Goal: Information Seeking & Learning: Check status

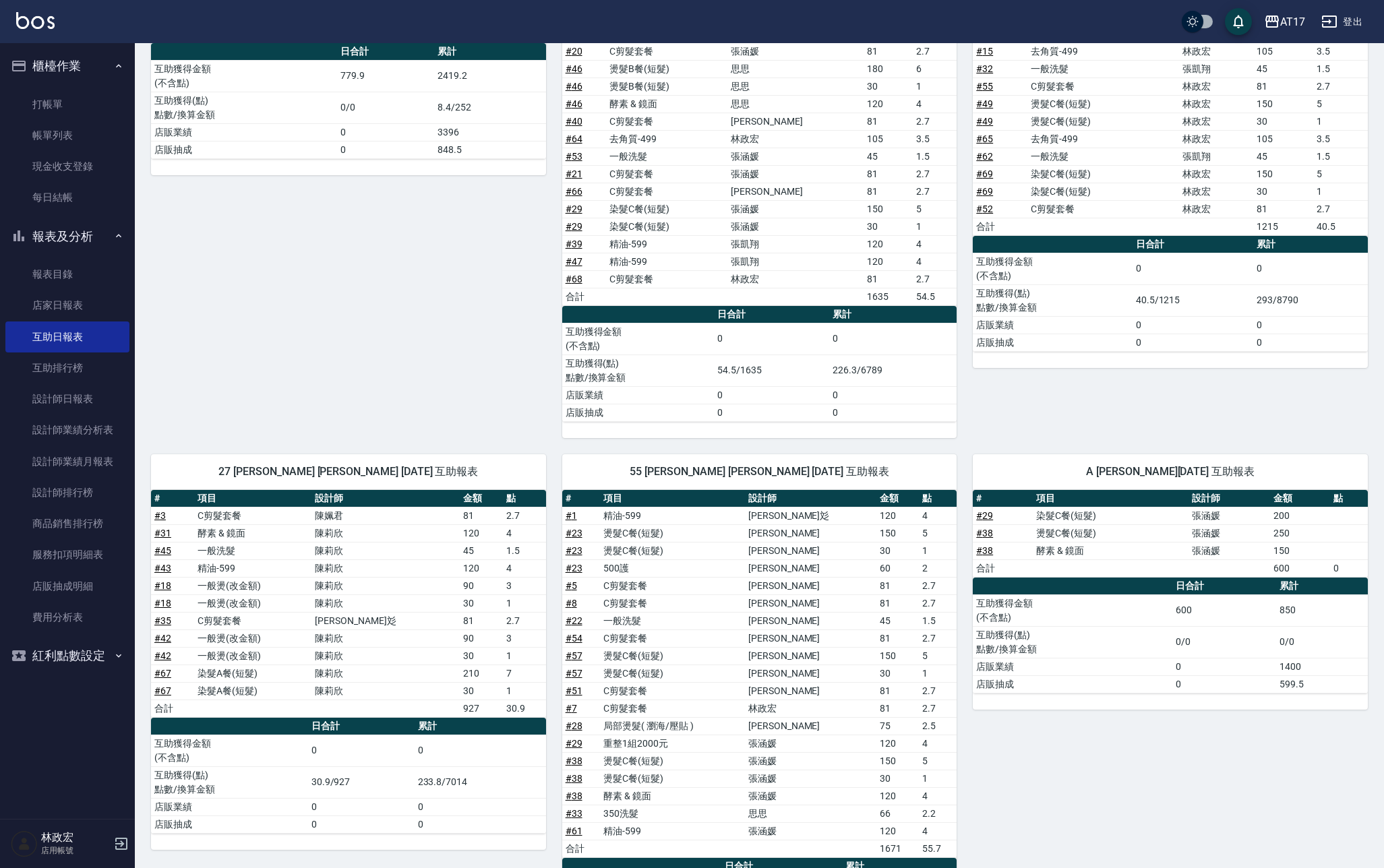
scroll to position [297, 0]
click at [44, 141] on link "帳單列表" at bounding box center [67, 135] width 124 height 31
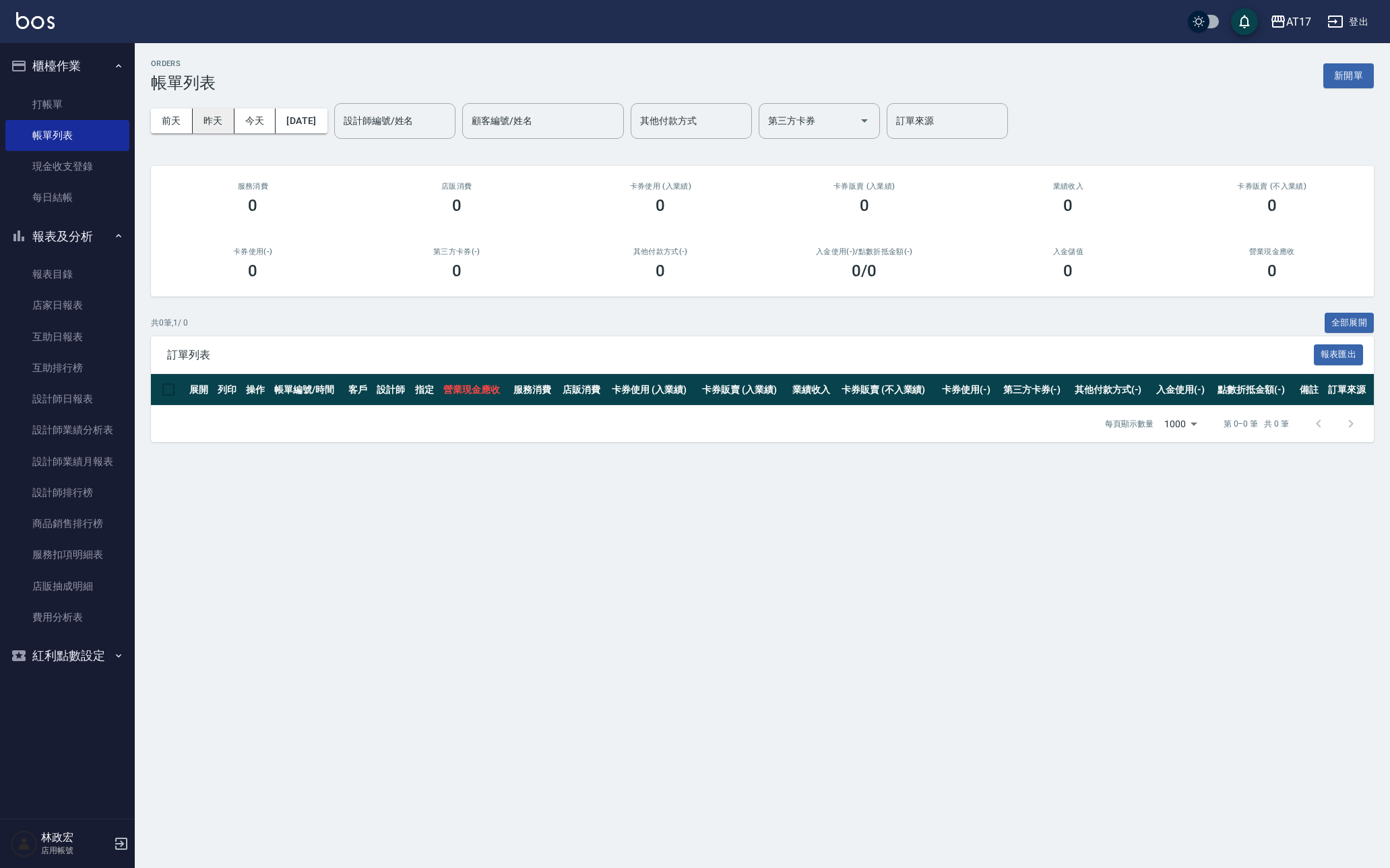
click at [213, 130] on button "昨天" at bounding box center [213, 121] width 42 height 25
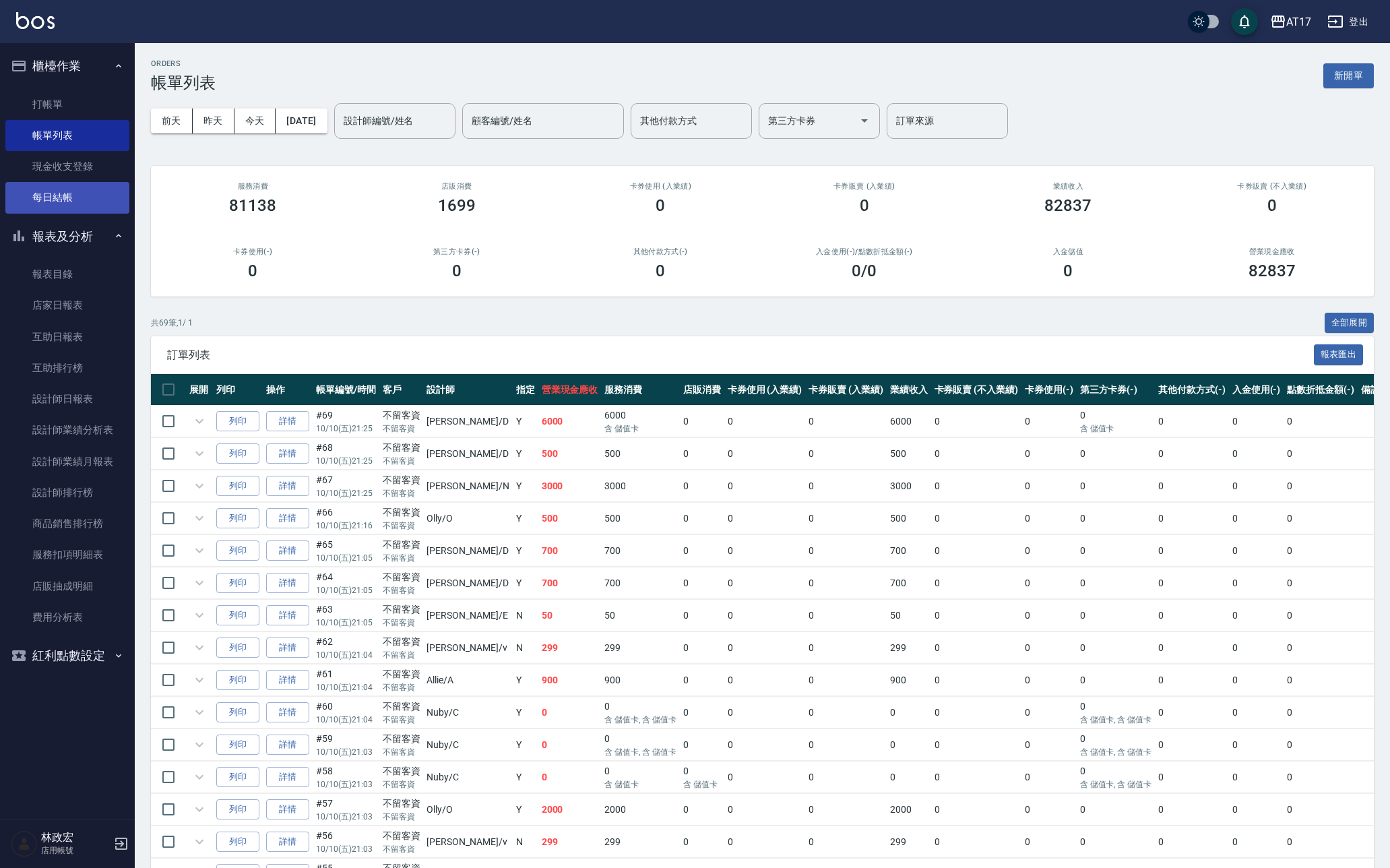
click at [29, 197] on link "每日結帳" at bounding box center [67, 197] width 124 height 31
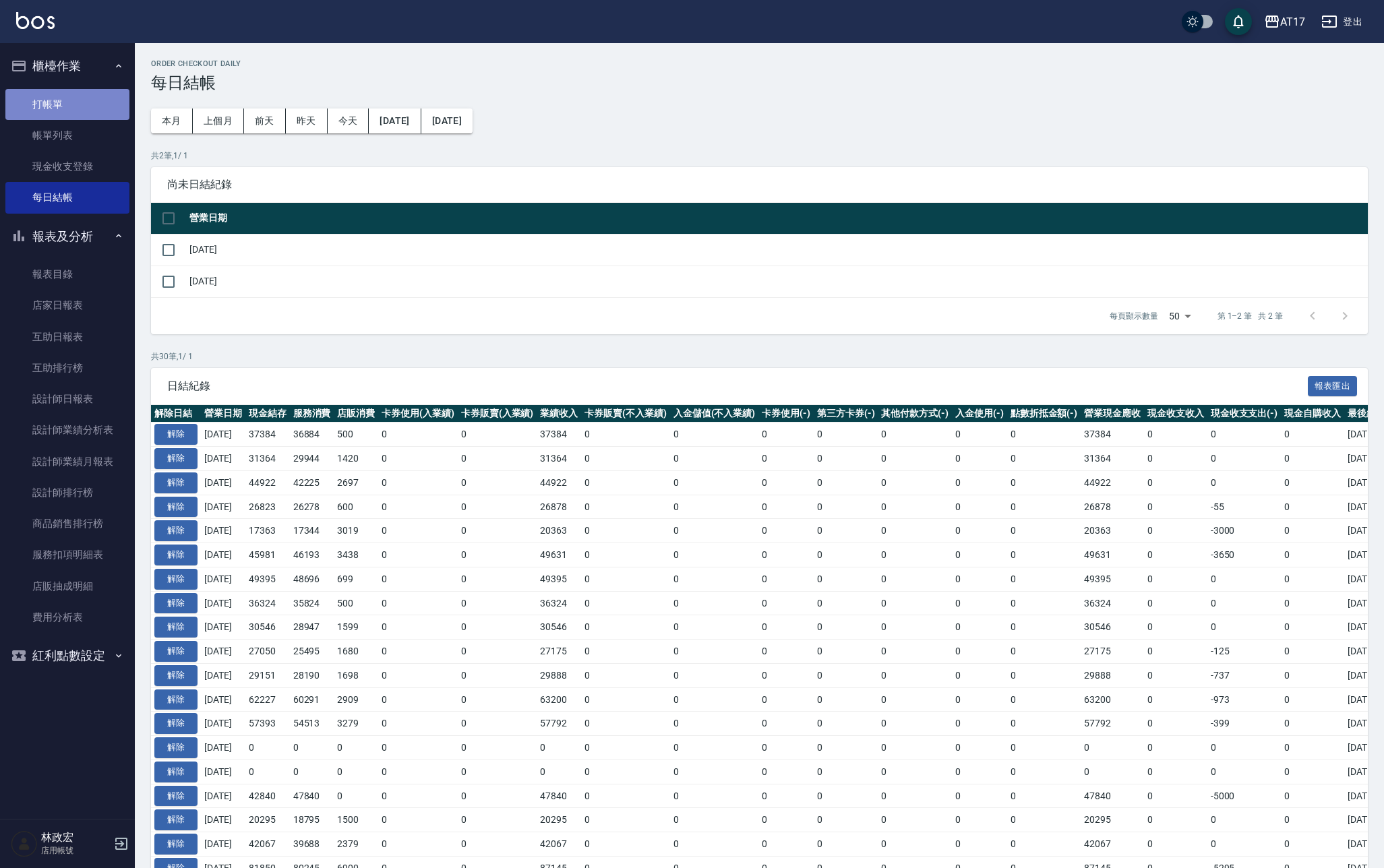
click at [74, 119] on link "打帳單" at bounding box center [67, 104] width 124 height 31
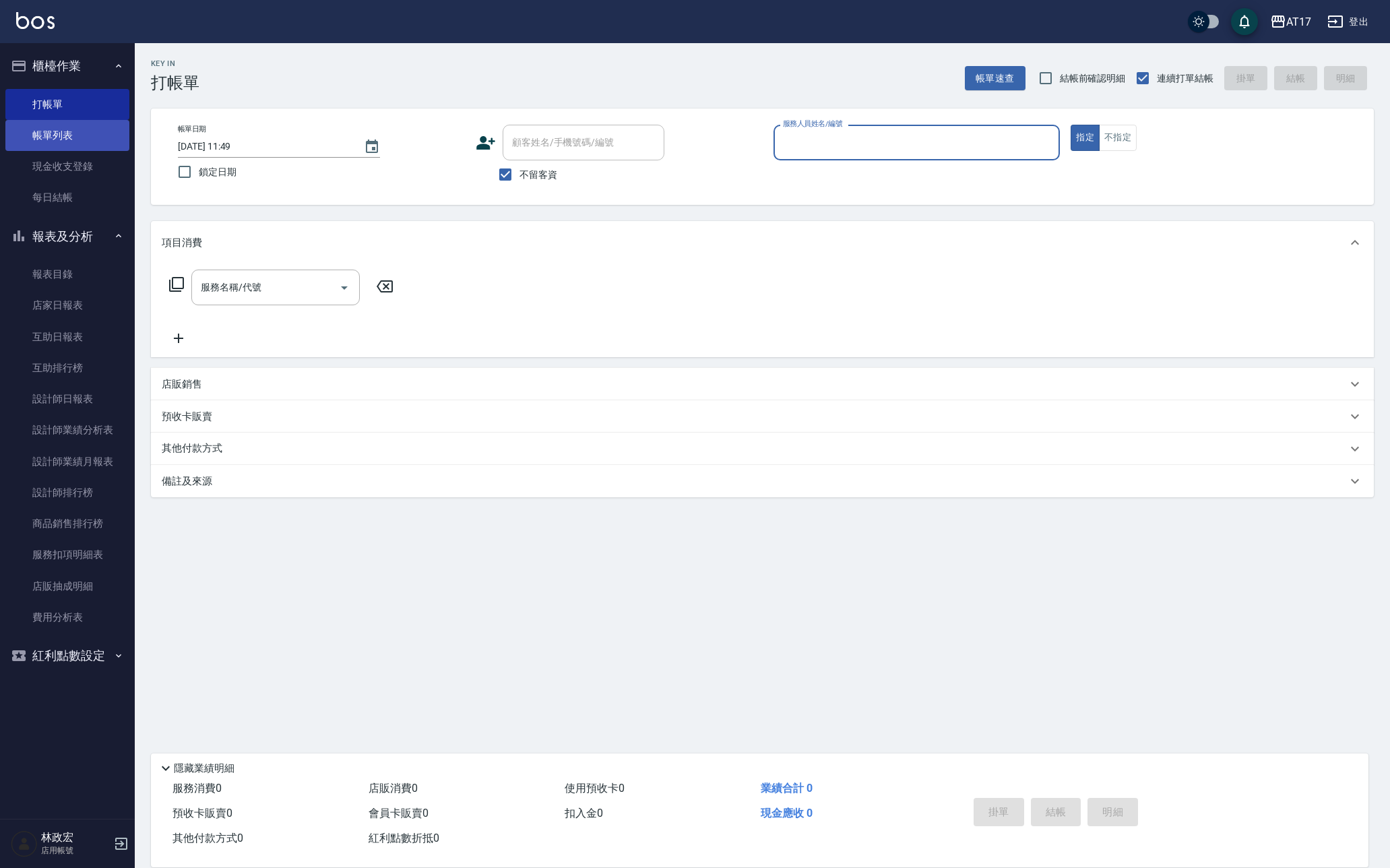
click at [66, 134] on link "帳單列表" at bounding box center [67, 135] width 124 height 31
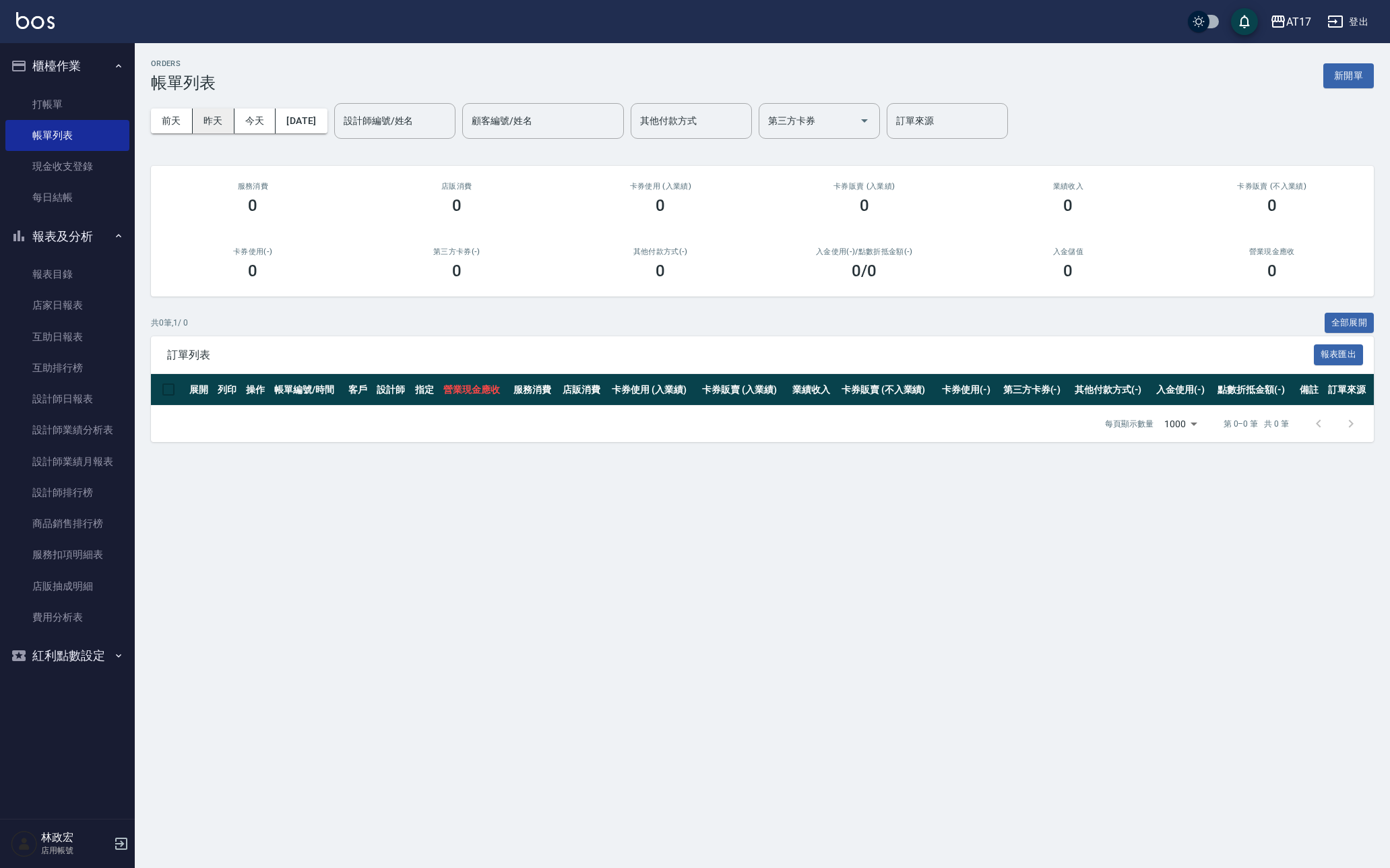
click at [216, 125] on button "昨天" at bounding box center [213, 121] width 42 height 25
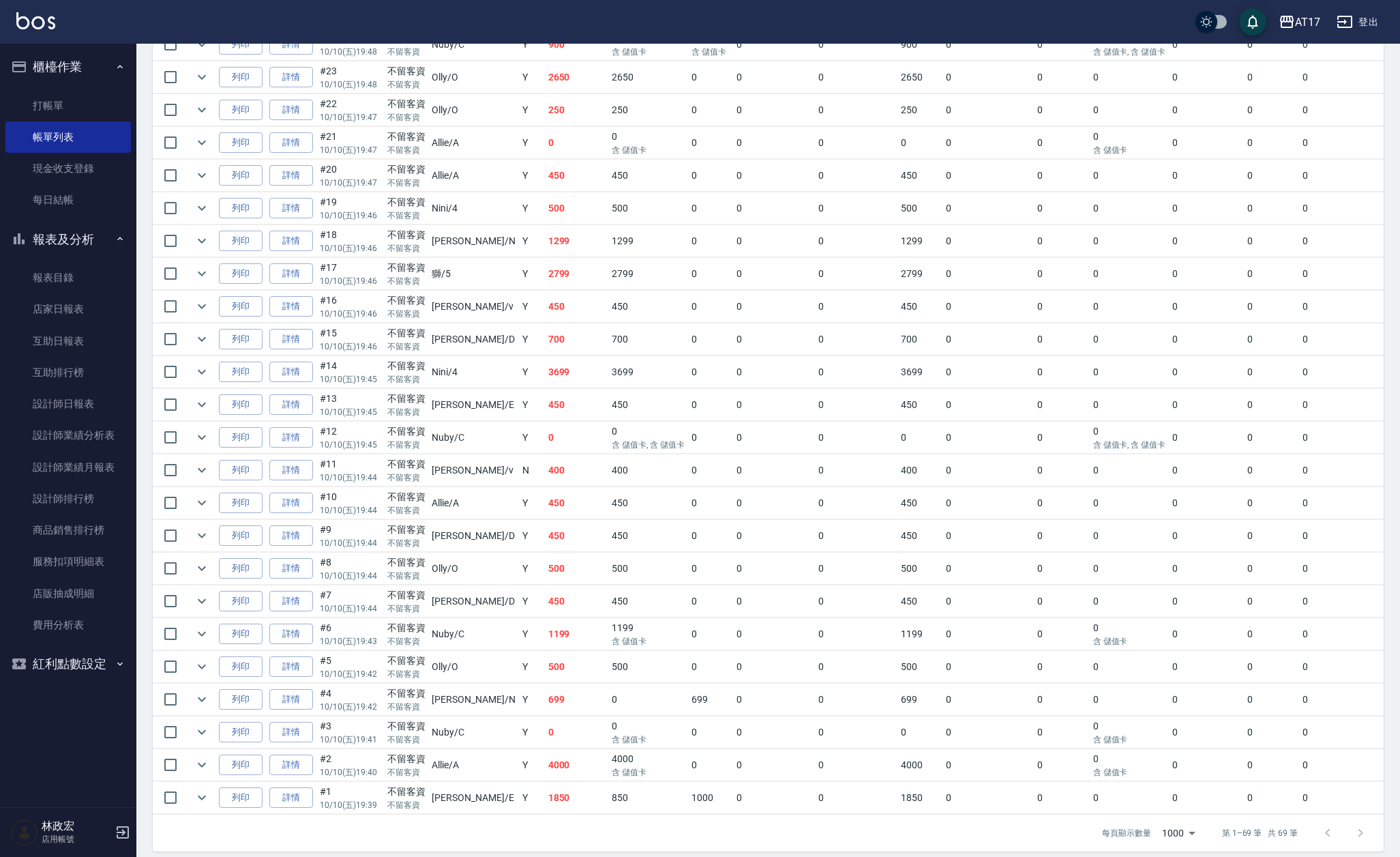
scroll to position [1875, 0]
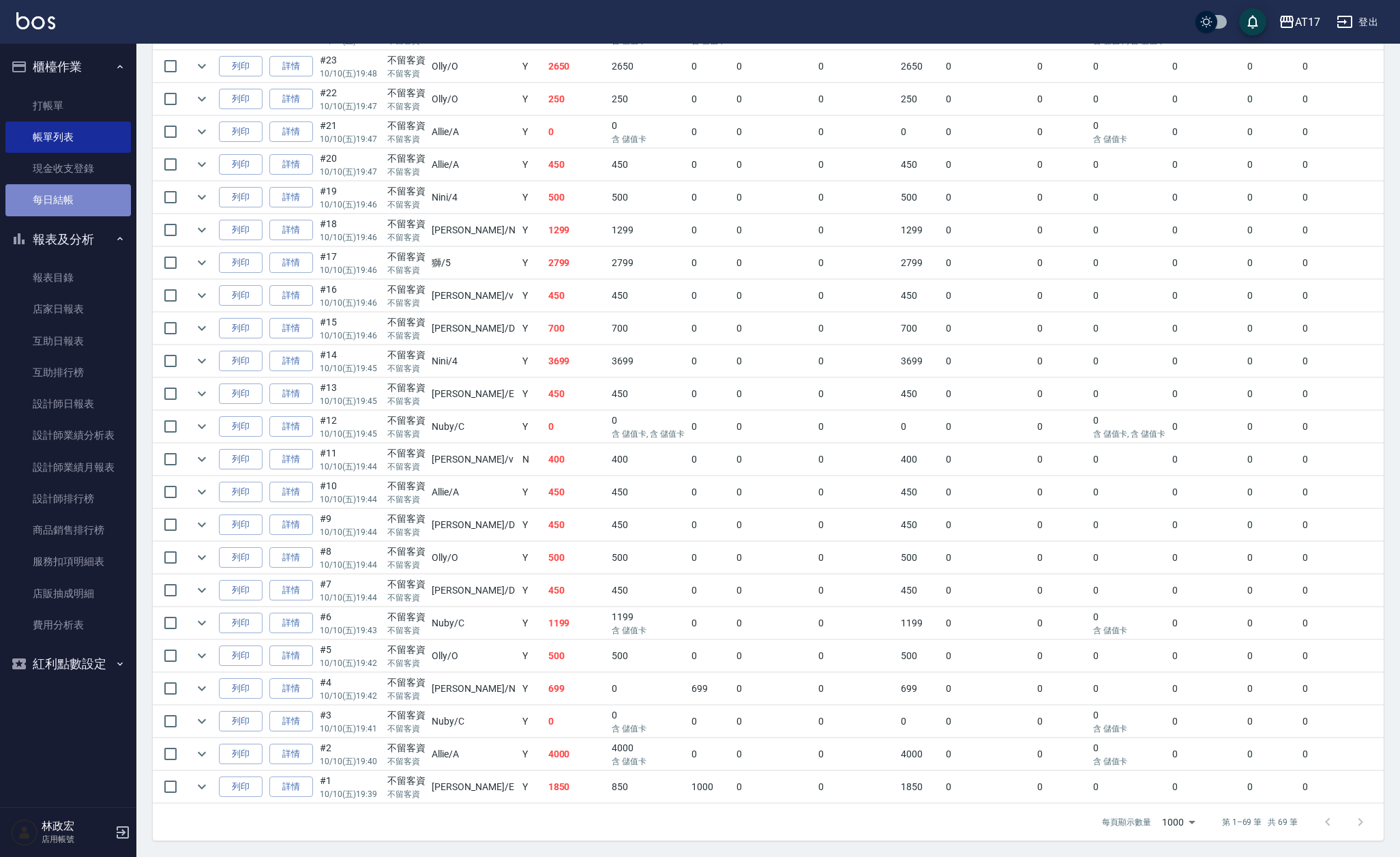
click at [64, 195] on link "每日結帳" at bounding box center [68, 199] width 125 height 31
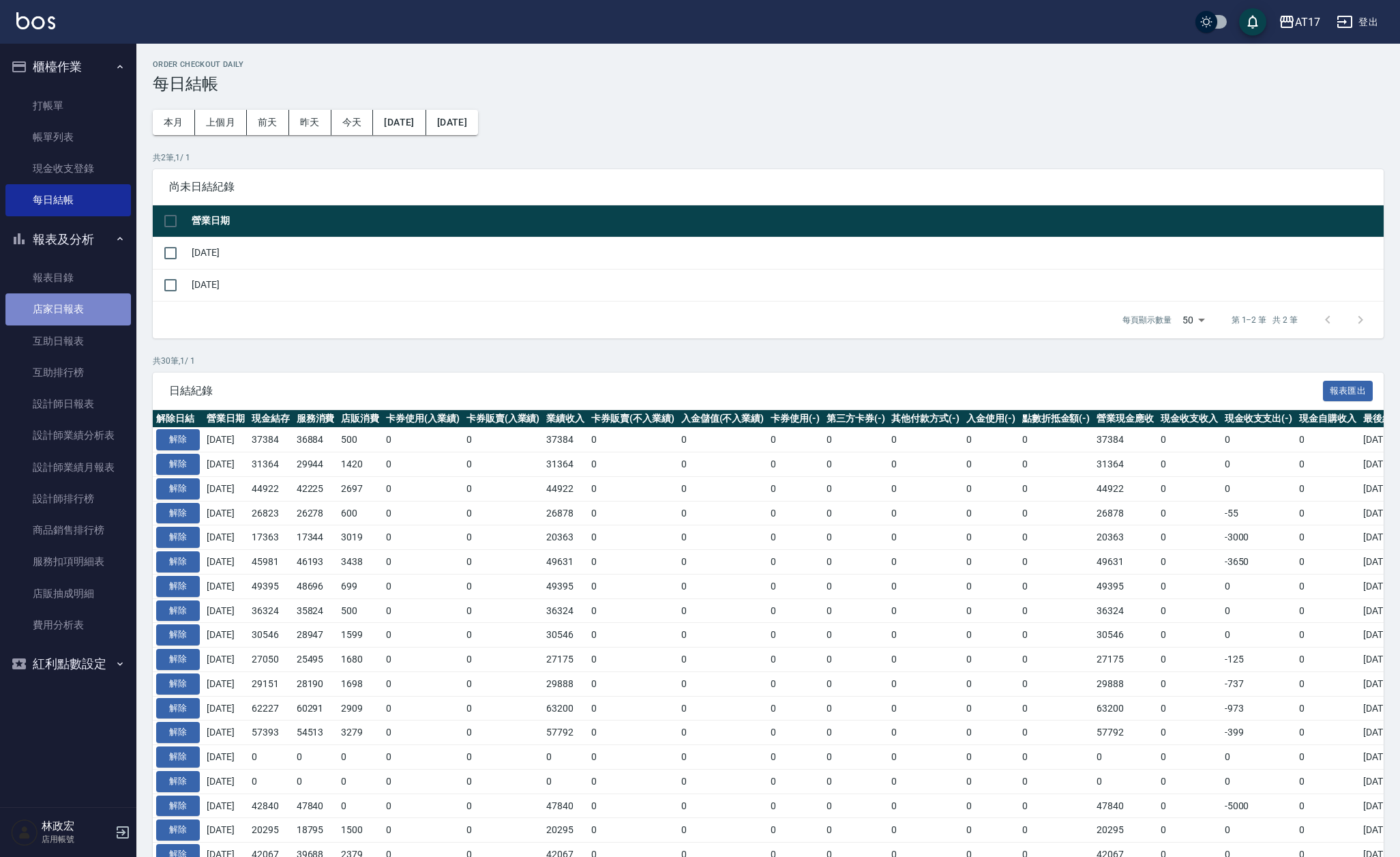
click at [97, 315] on link "店家日報表" at bounding box center [68, 308] width 125 height 31
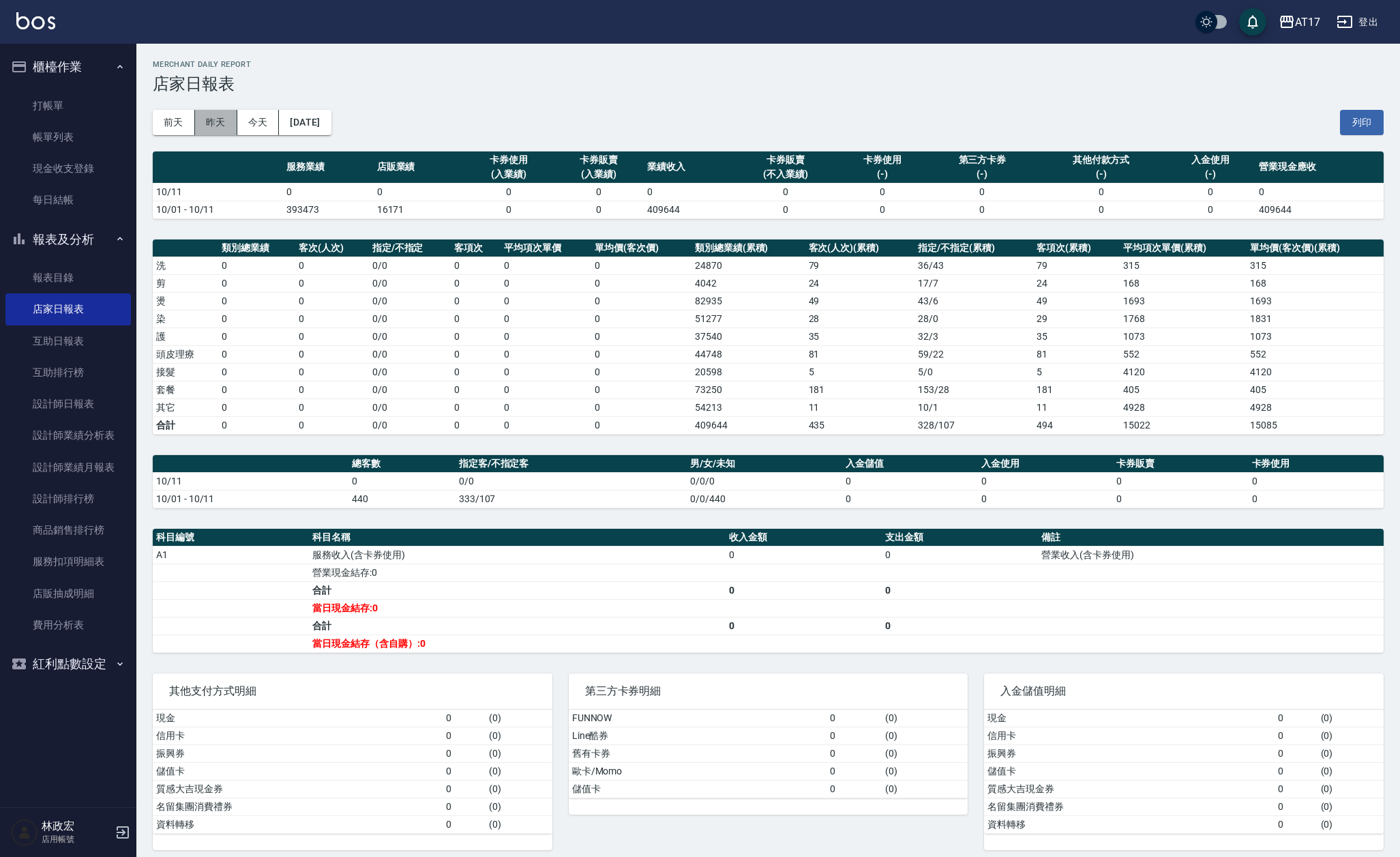
click at [218, 111] on button "昨天" at bounding box center [216, 122] width 42 height 25
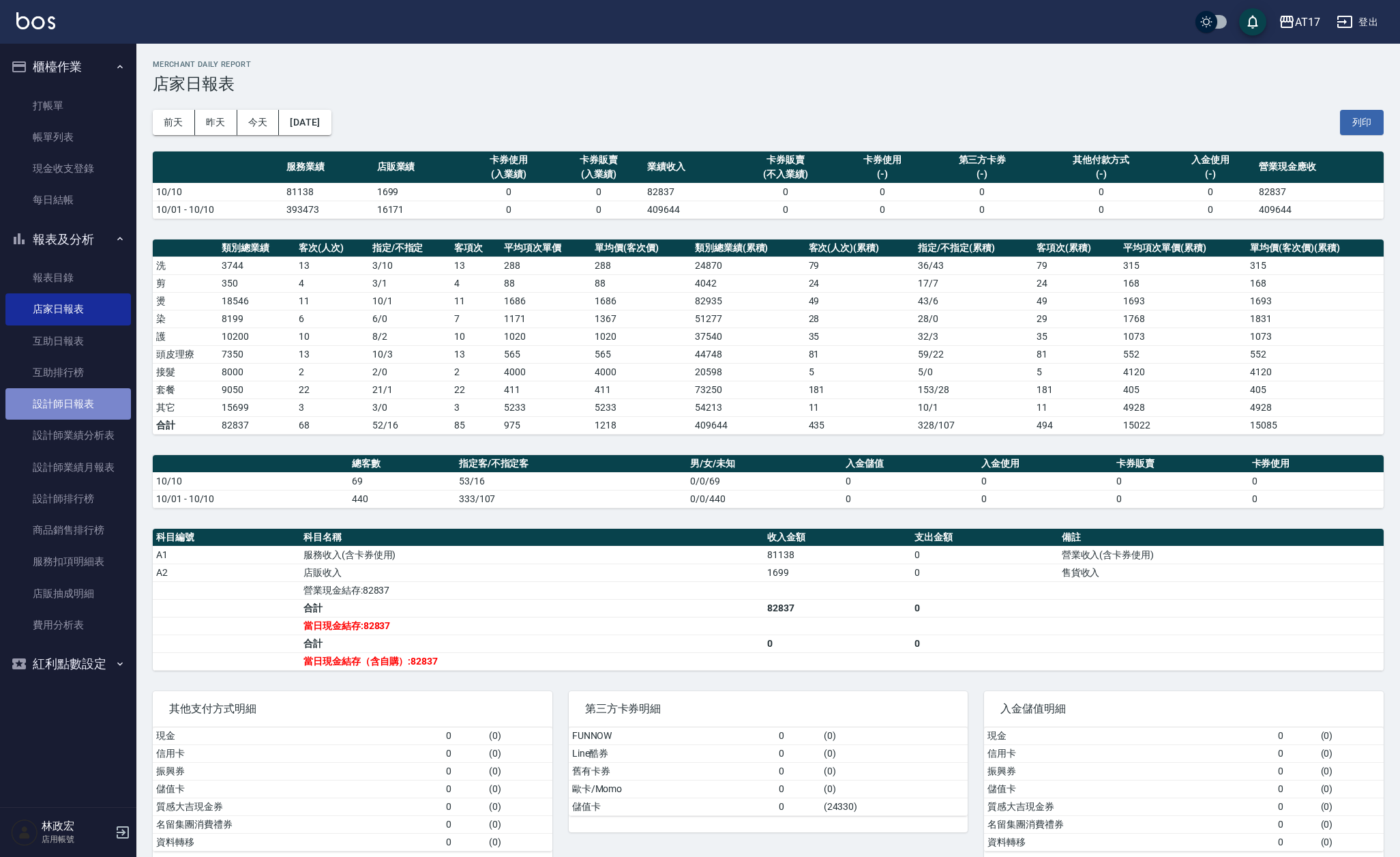
click at [86, 403] on link "設計師日報表" at bounding box center [68, 403] width 125 height 31
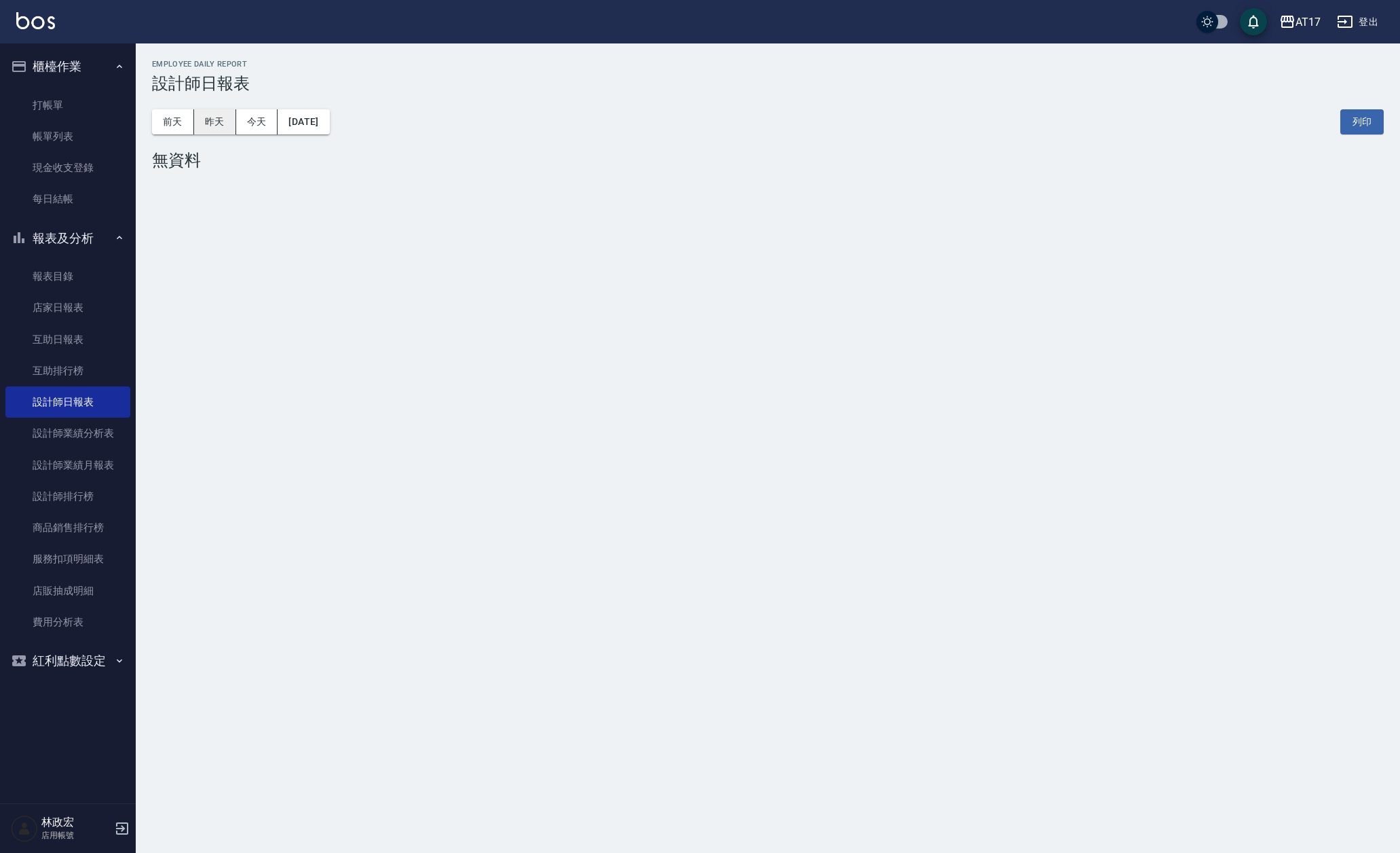
click at [218, 126] on button "昨天" at bounding box center [215, 122] width 42 height 25
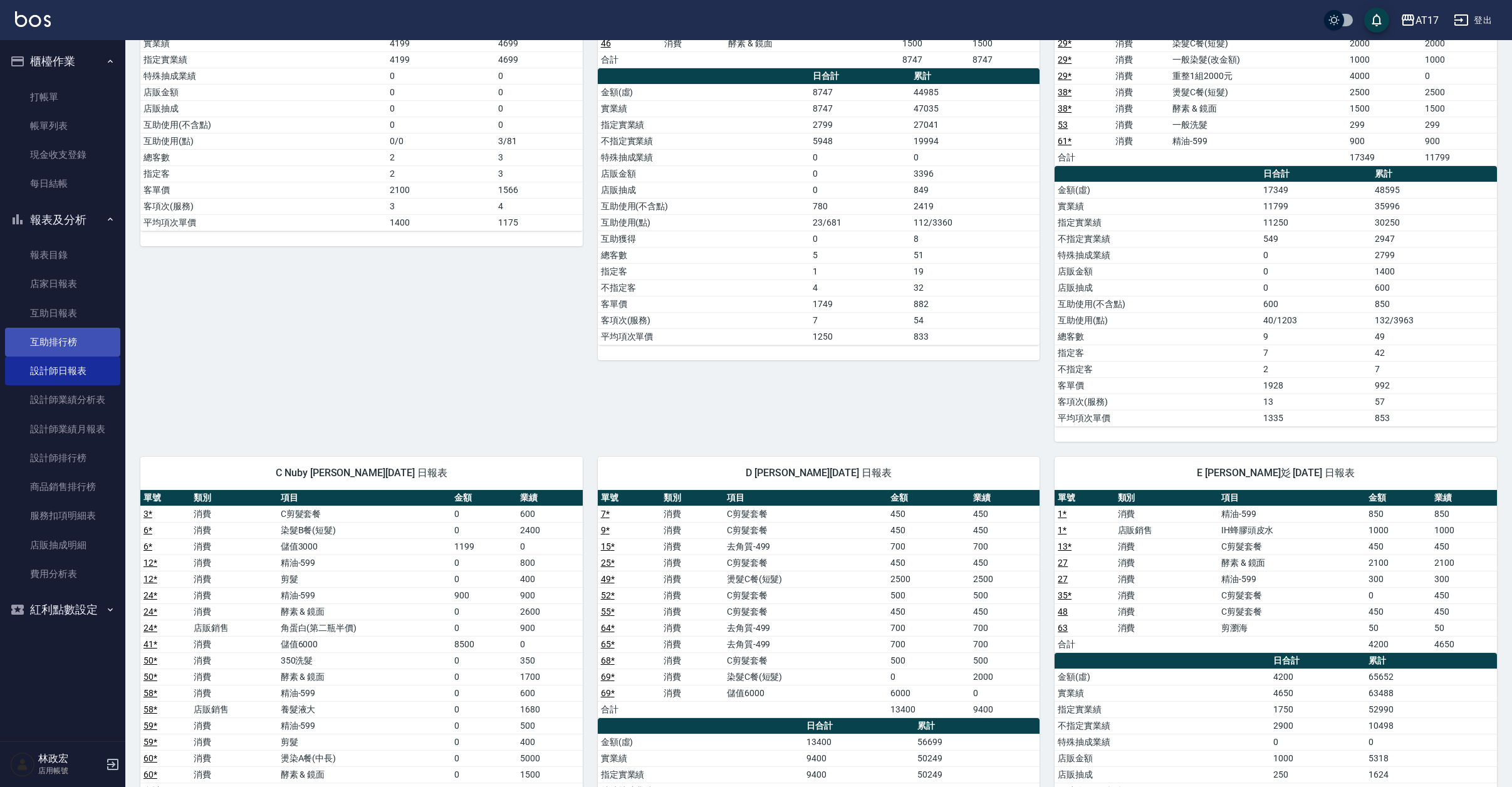
scroll to position [300, 0]
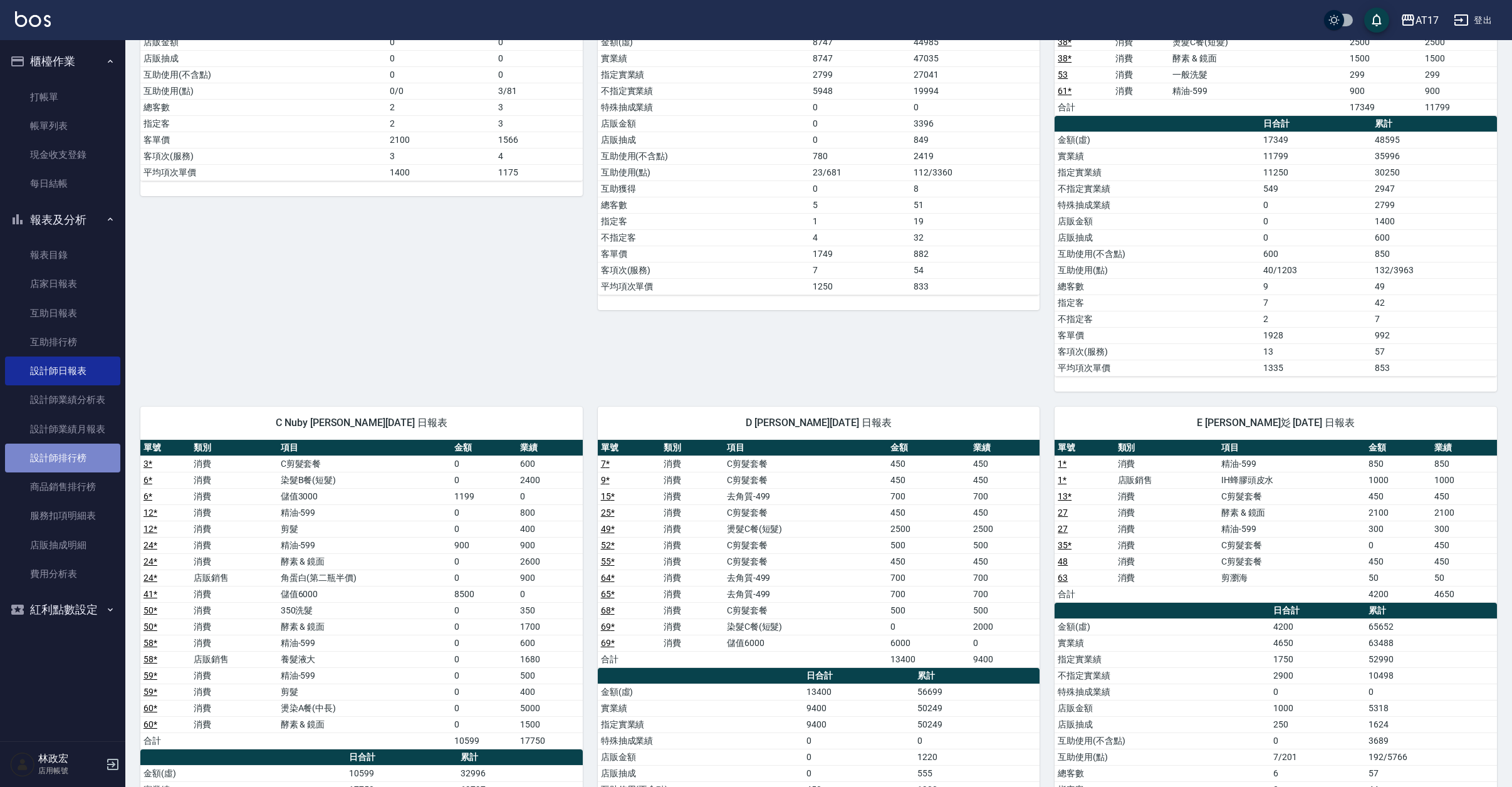
click at [33, 452] on link "設計師排行榜" at bounding box center [62, 457] width 115 height 29
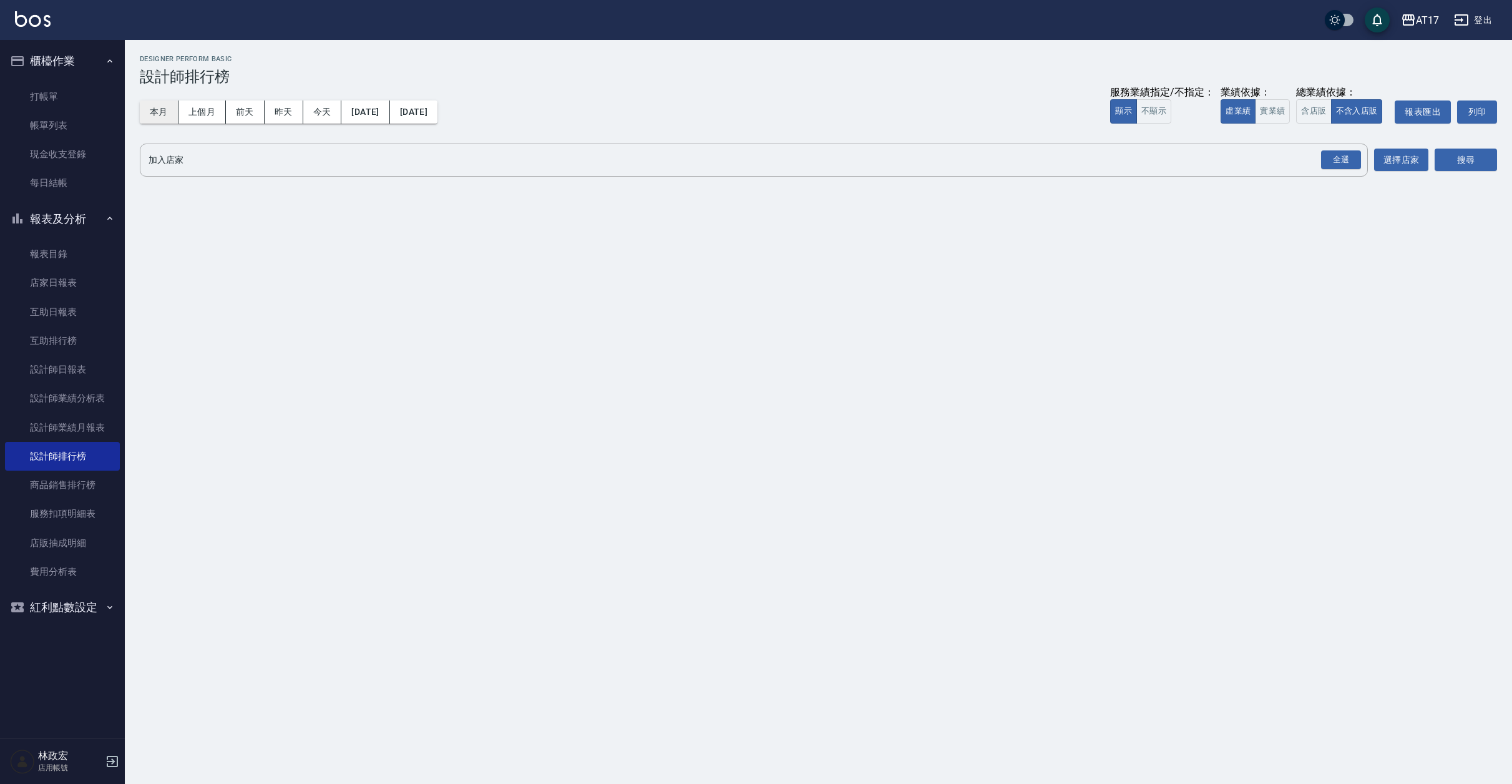
click at [172, 118] on button "本月" at bounding box center [159, 112] width 39 height 23
click at [1281, 121] on button "實業績" at bounding box center [1272, 111] width 35 height 24
click at [1281, 152] on div "全選" at bounding box center [1341, 160] width 40 height 20
click at [1281, 158] on button "搜尋" at bounding box center [1466, 161] width 63 height 23
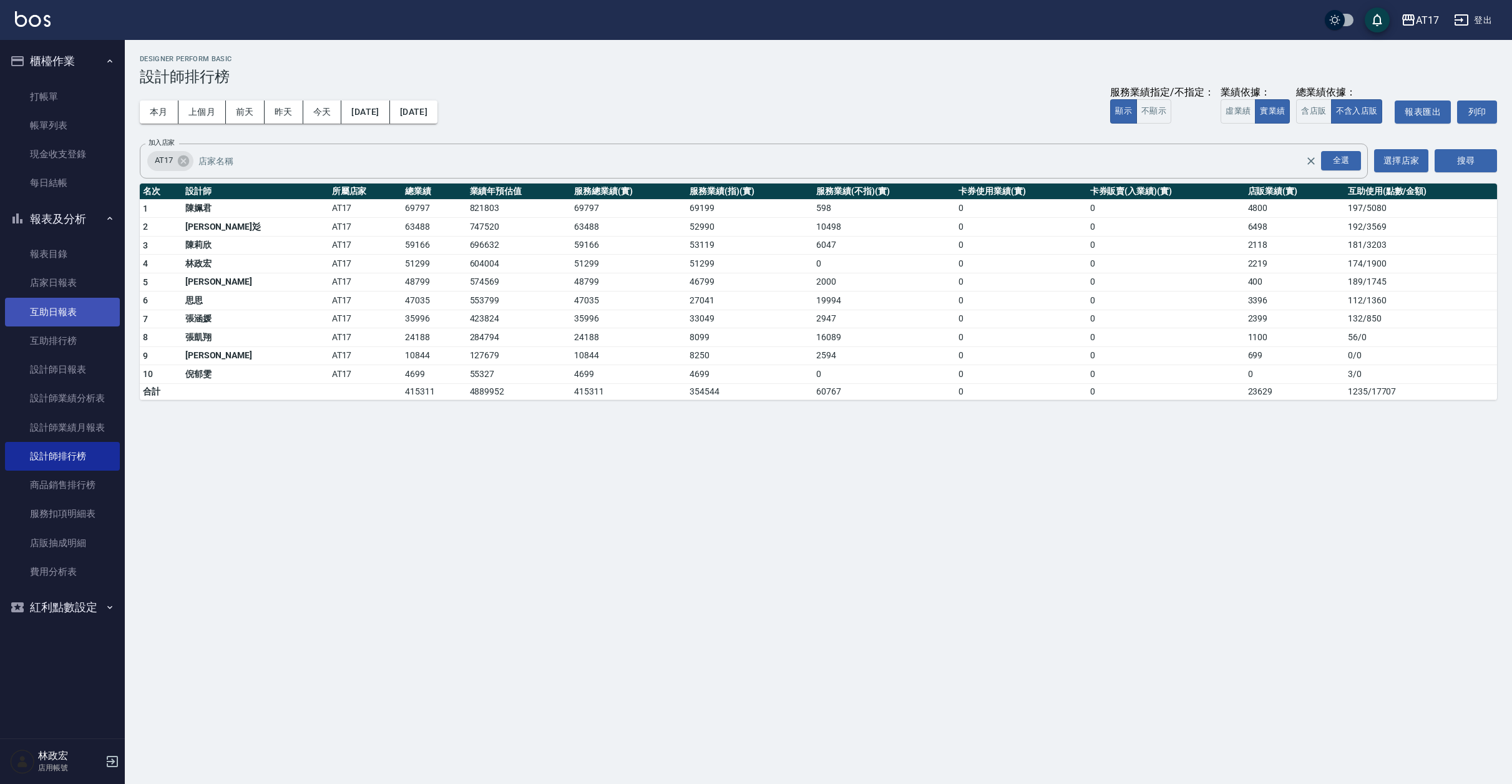
click at [67, 316] on link "互助日報表" at bounding box center [62, 311] width 115 height 28
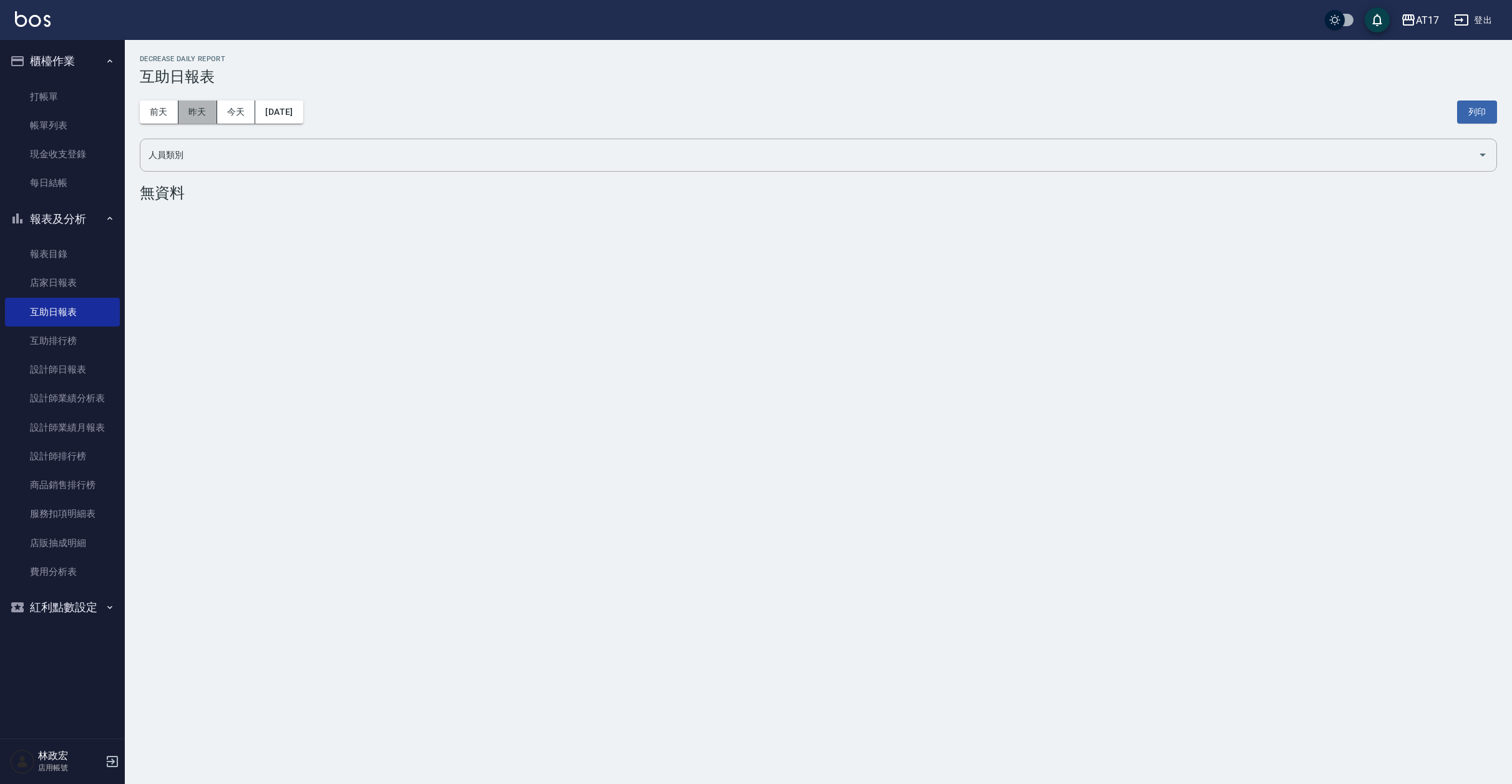
click at [201, 113] on button "昨天" at bounding box center [197, 112] width 39 height 23
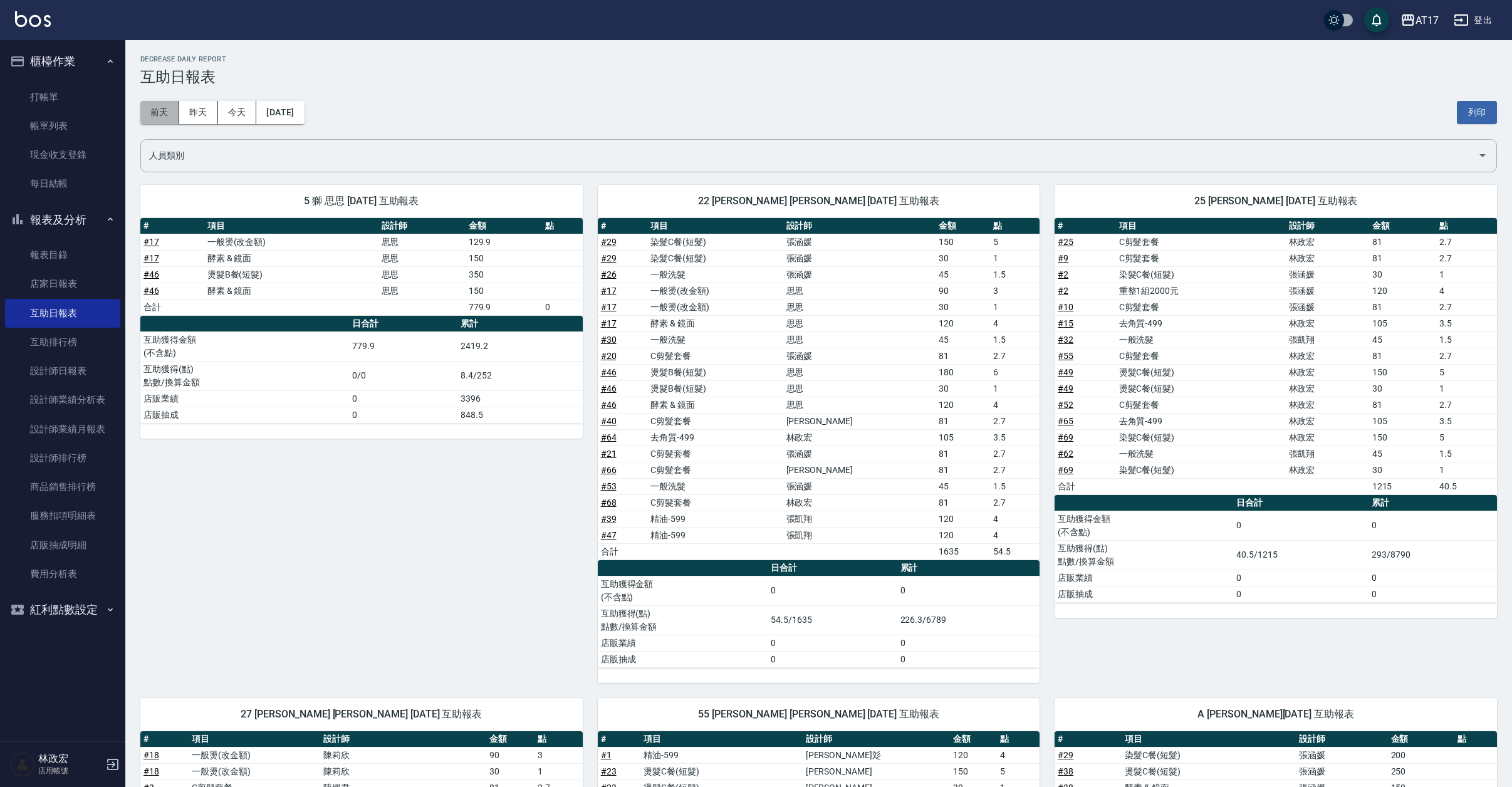
click at [160, 113] on button "前天" at bounding box center [159, 112] width 39 height 23
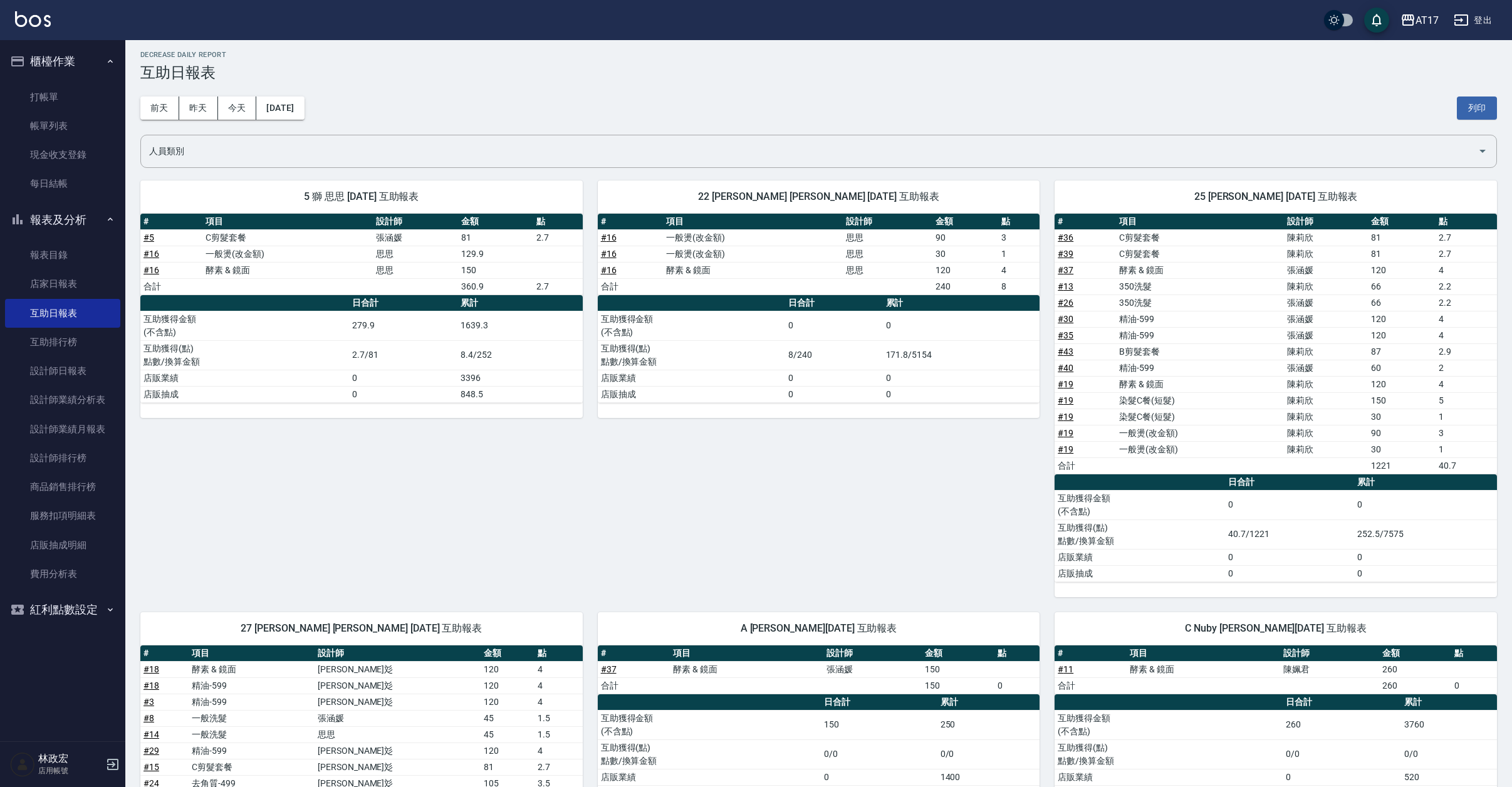
scroll to position [2, 0]
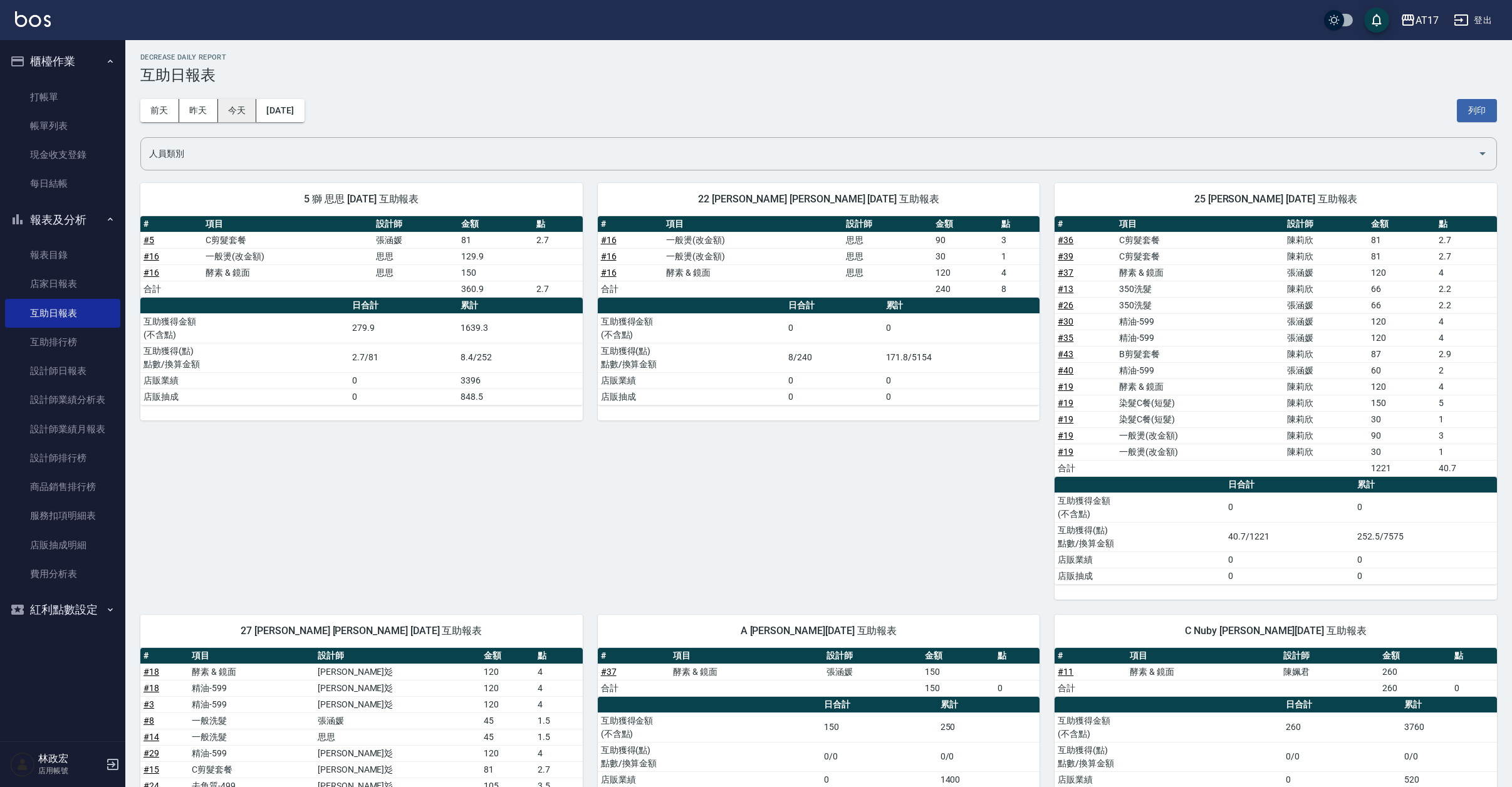
click at [233, 114] on button "今天" at bounding box center [237, 111] width 39 height 23
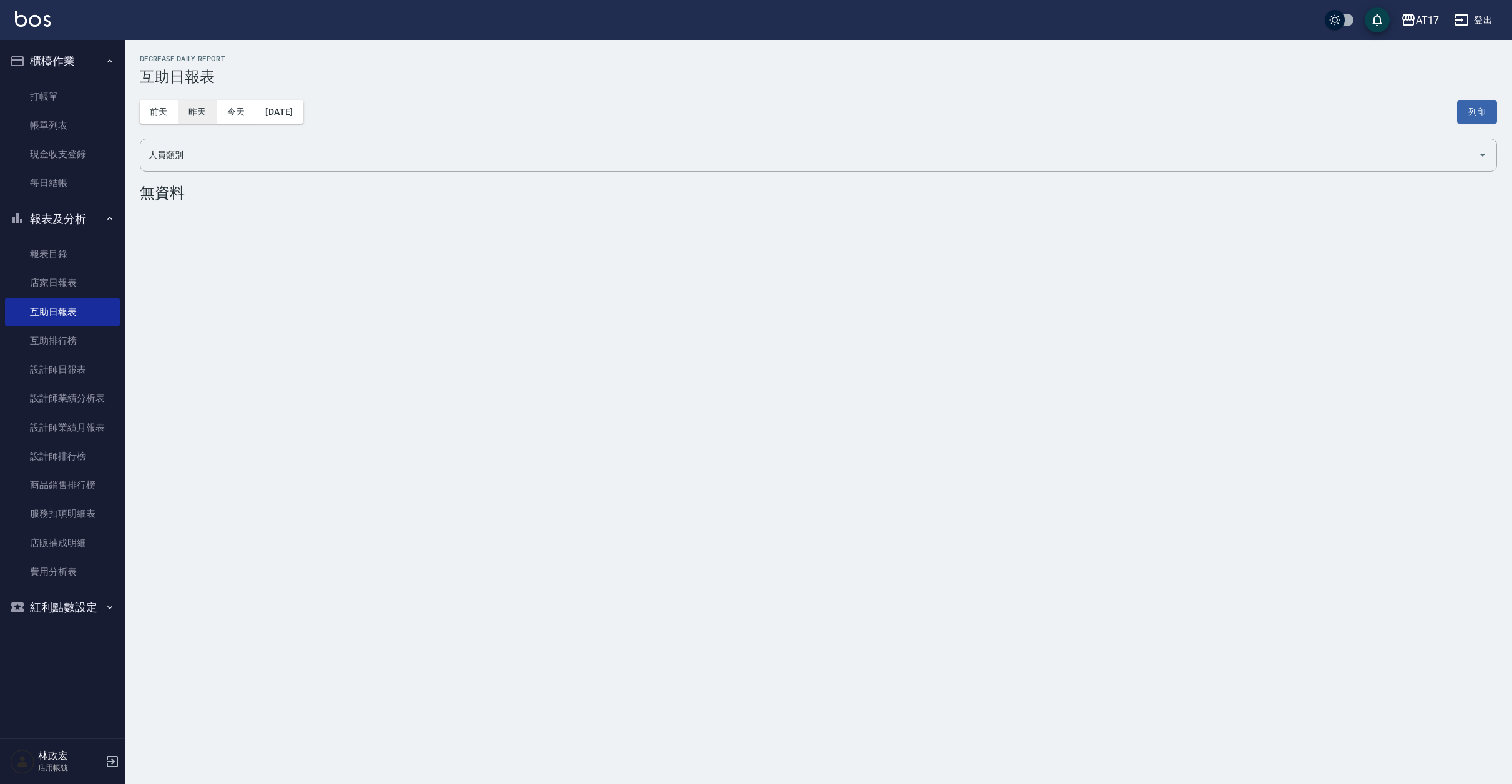
click at [197, 118] on button "昨天" at bounding box center [197, 112] width 39 height 23
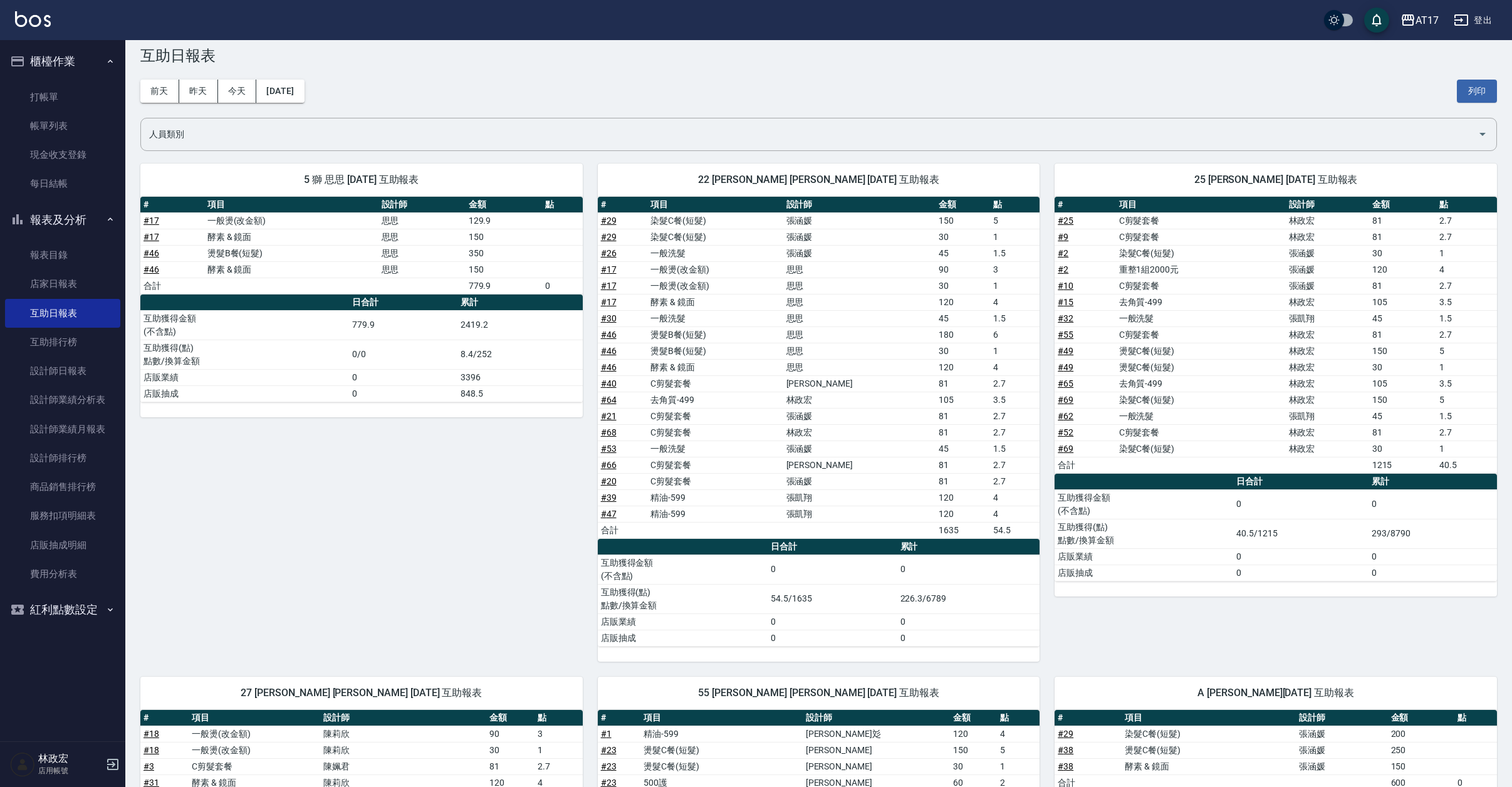
scroll to position [14, 0]
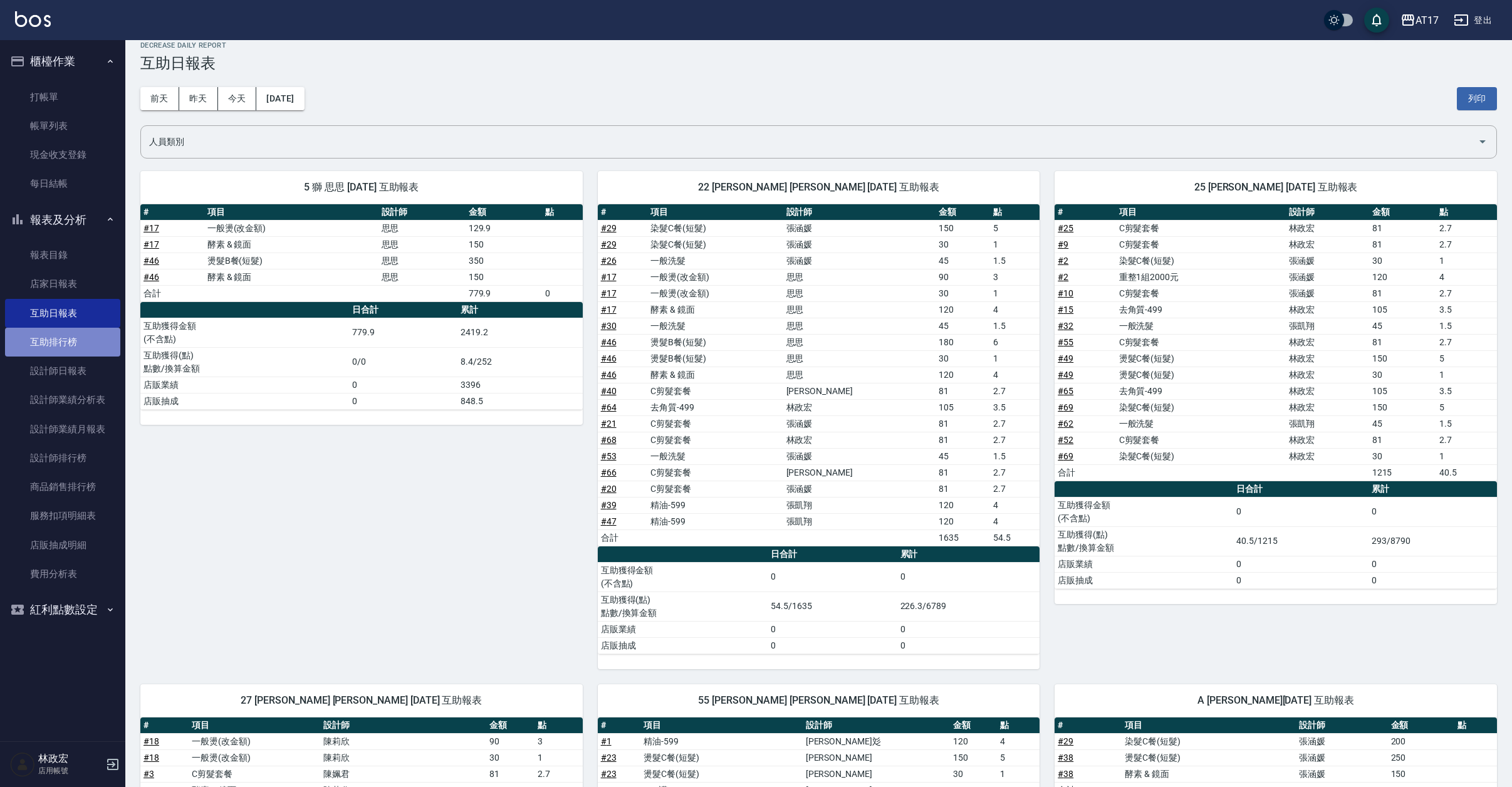
click at [71, 348] on link "互助排行榜" at bounding box center [62, 342] width 115 height 29
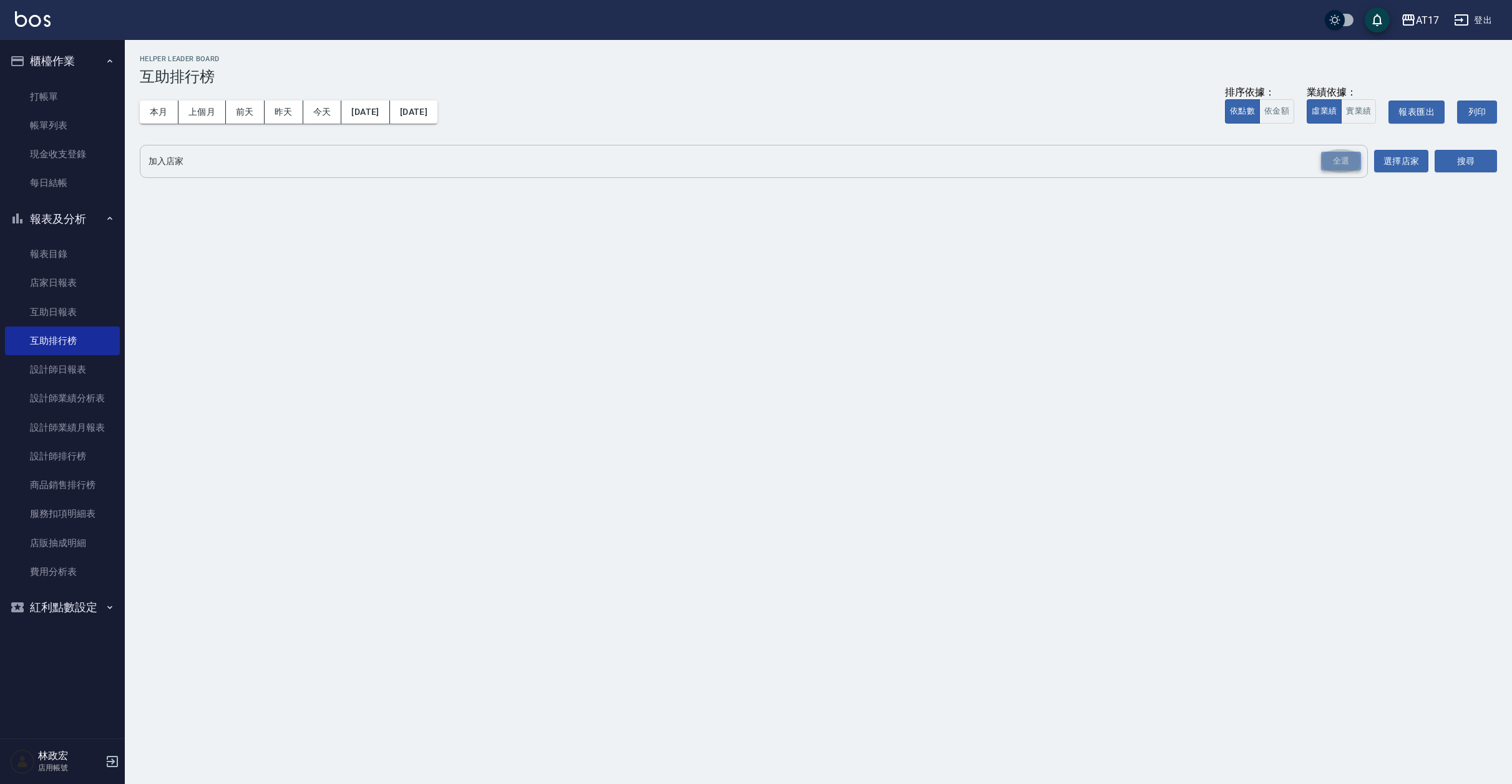
click at [1281, 159] on div "全選" at bounding box center [1341, 161] width 40 height 20
click at [154, 111] on button "本月" at bounding box center [159, 112] width 39 height 23
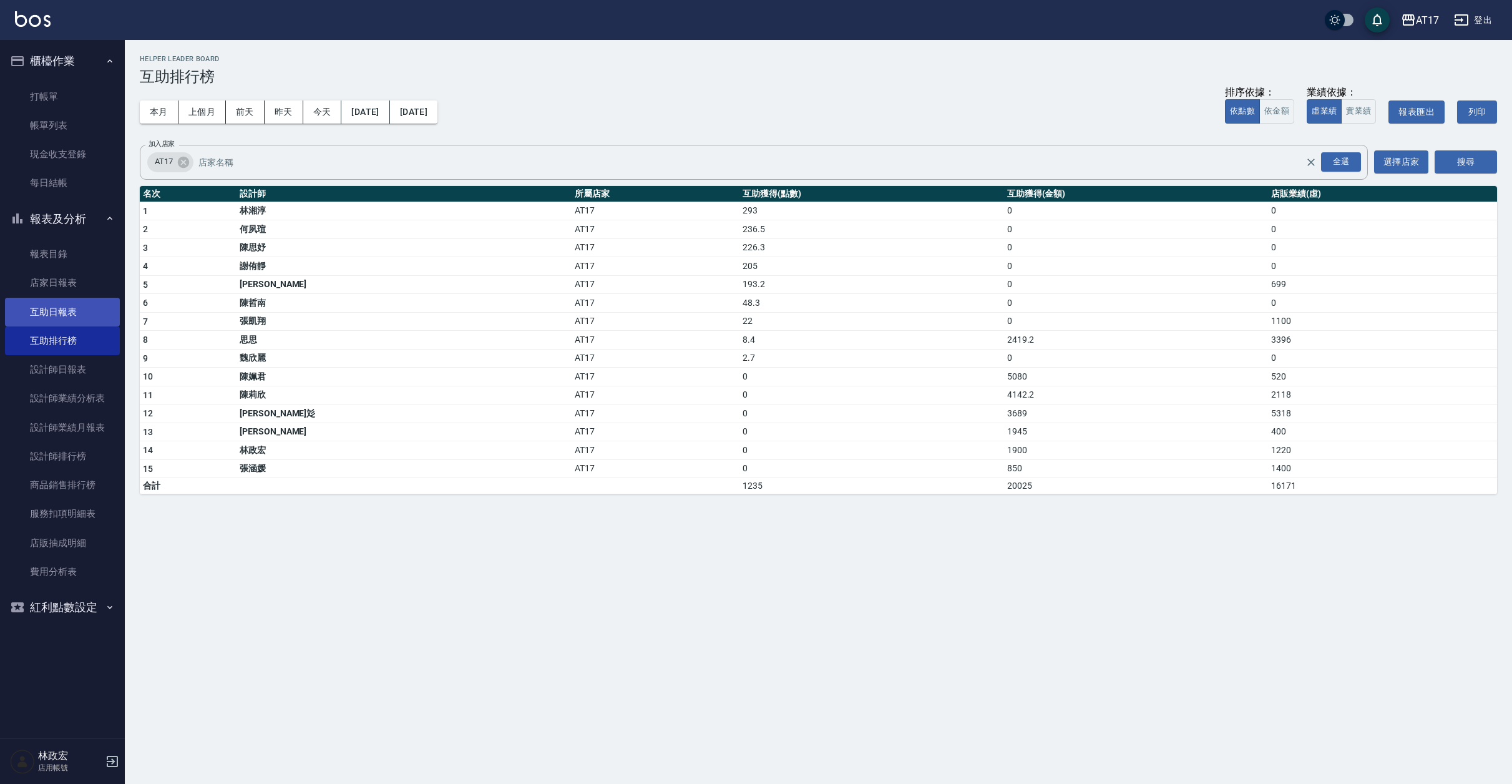
click at [85, 313] on link "互助日報表" at bounding box center [62, 311] width 115 height 28
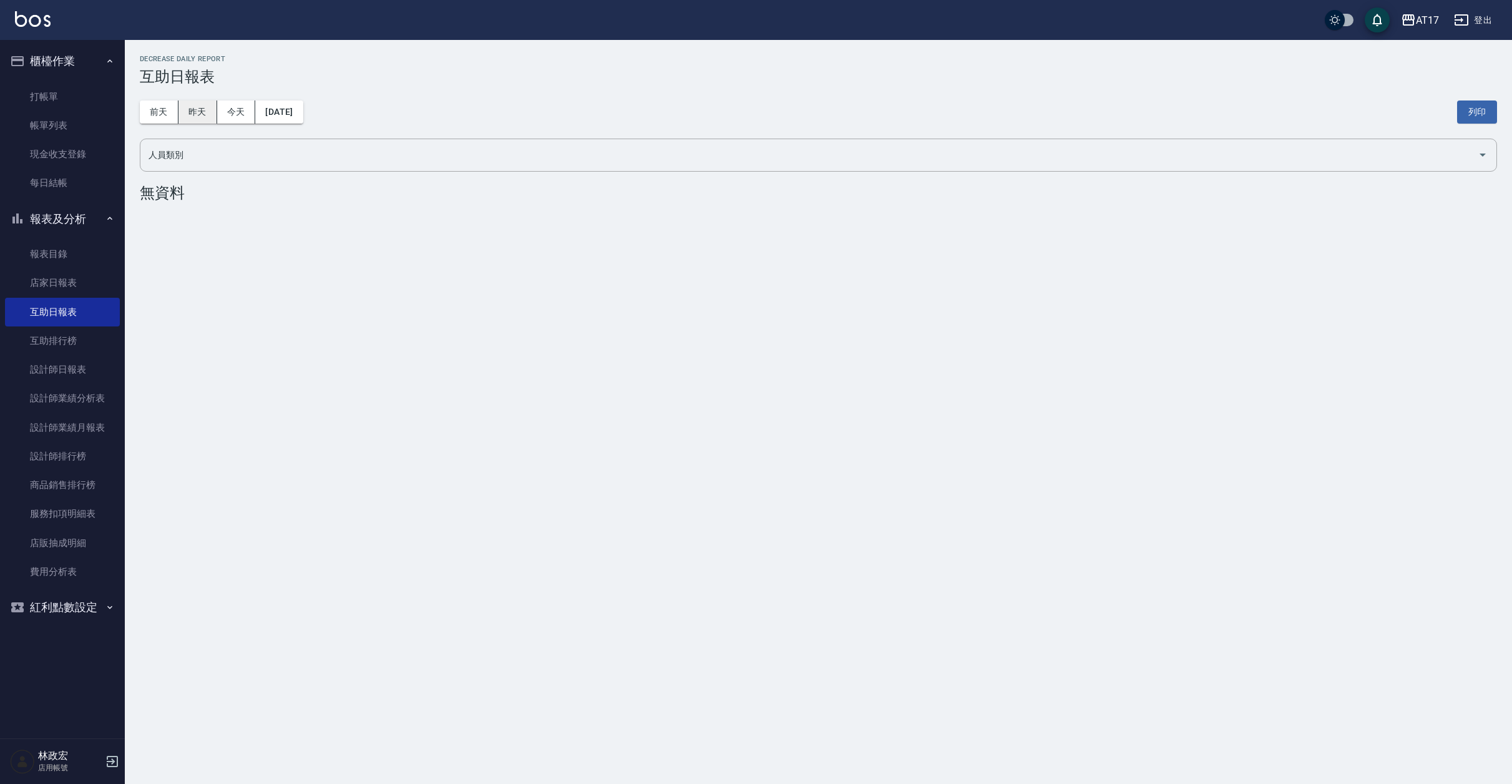
click at [193, 109] on button "昨天" at bounding box center [197, 112] width 39 height 23
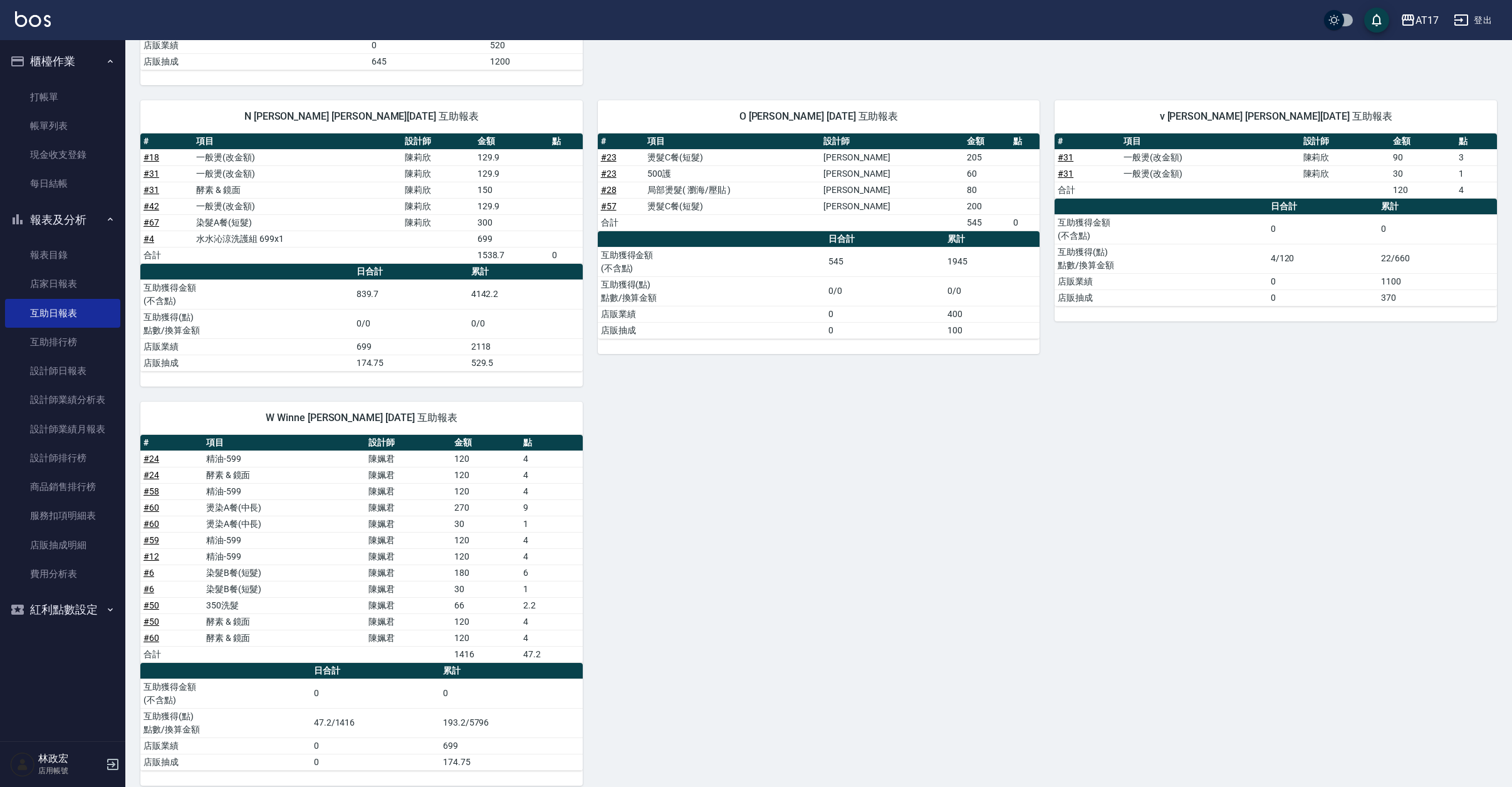
scroll to position [1441, 0]
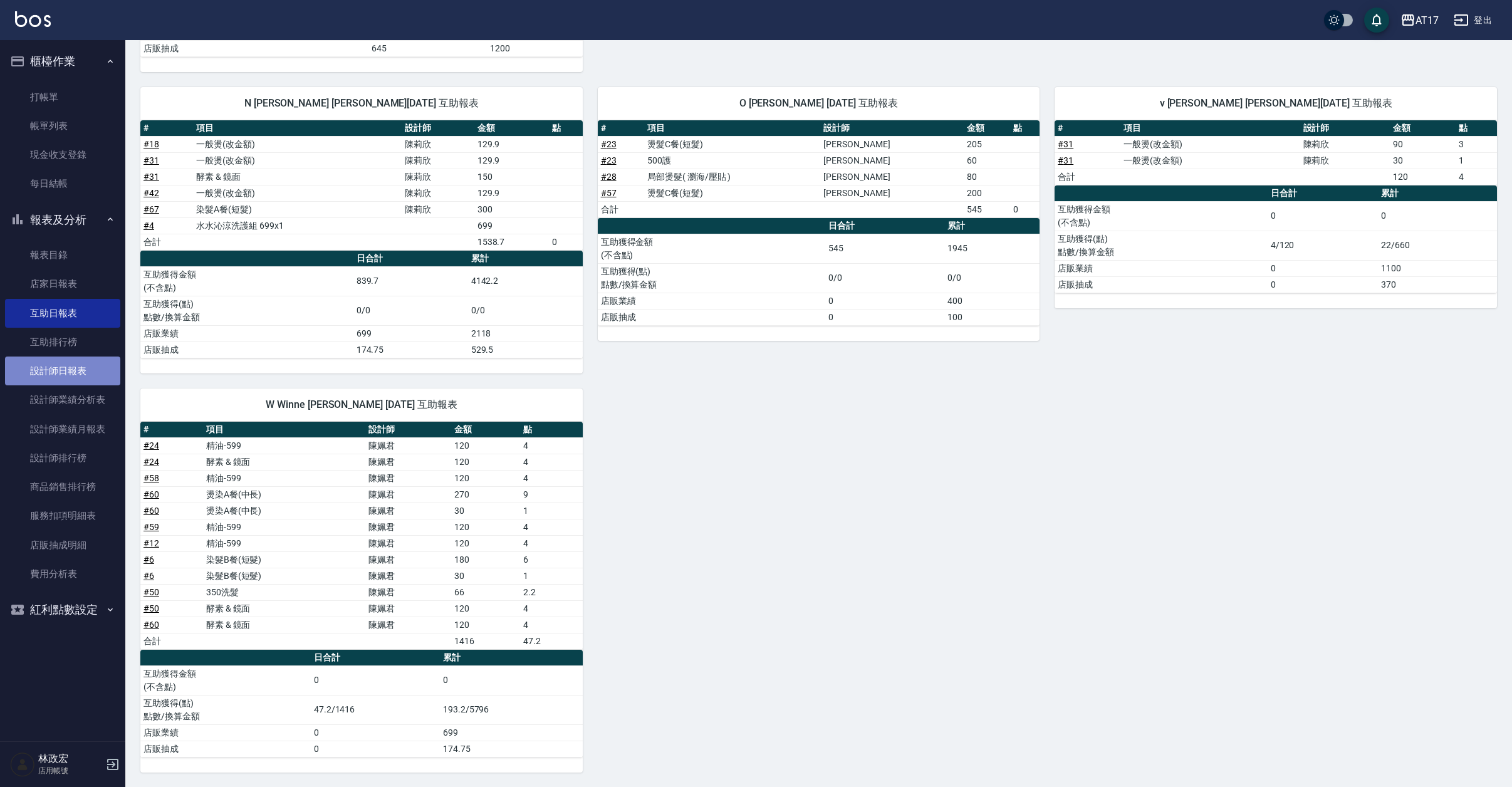
click at [96, 363] on link "設計師日報表" at bounding box center [62, 370] width 115 height 29
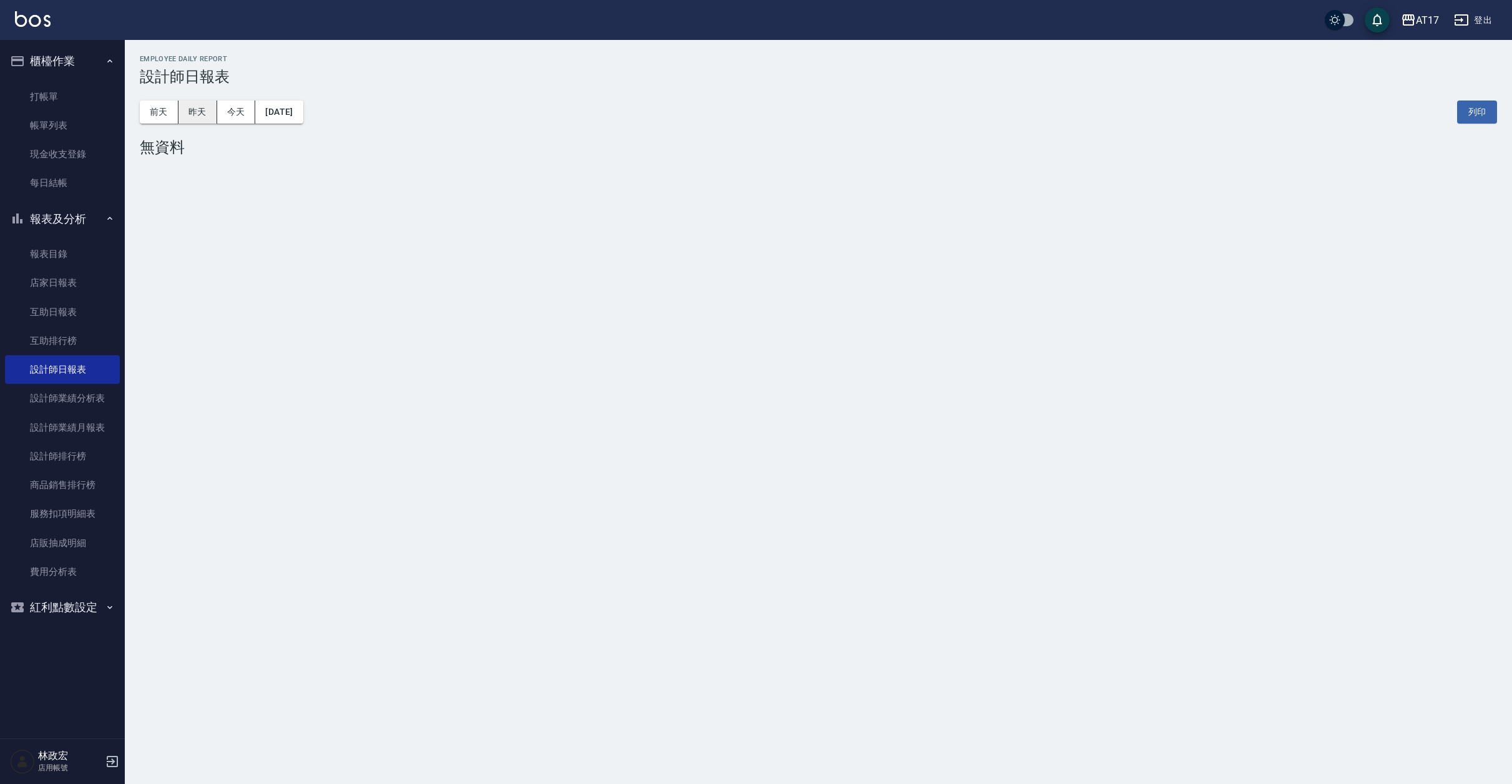
click at [203, 111] on button "昨天" at bounding box center [197, 112] width 39 height 23
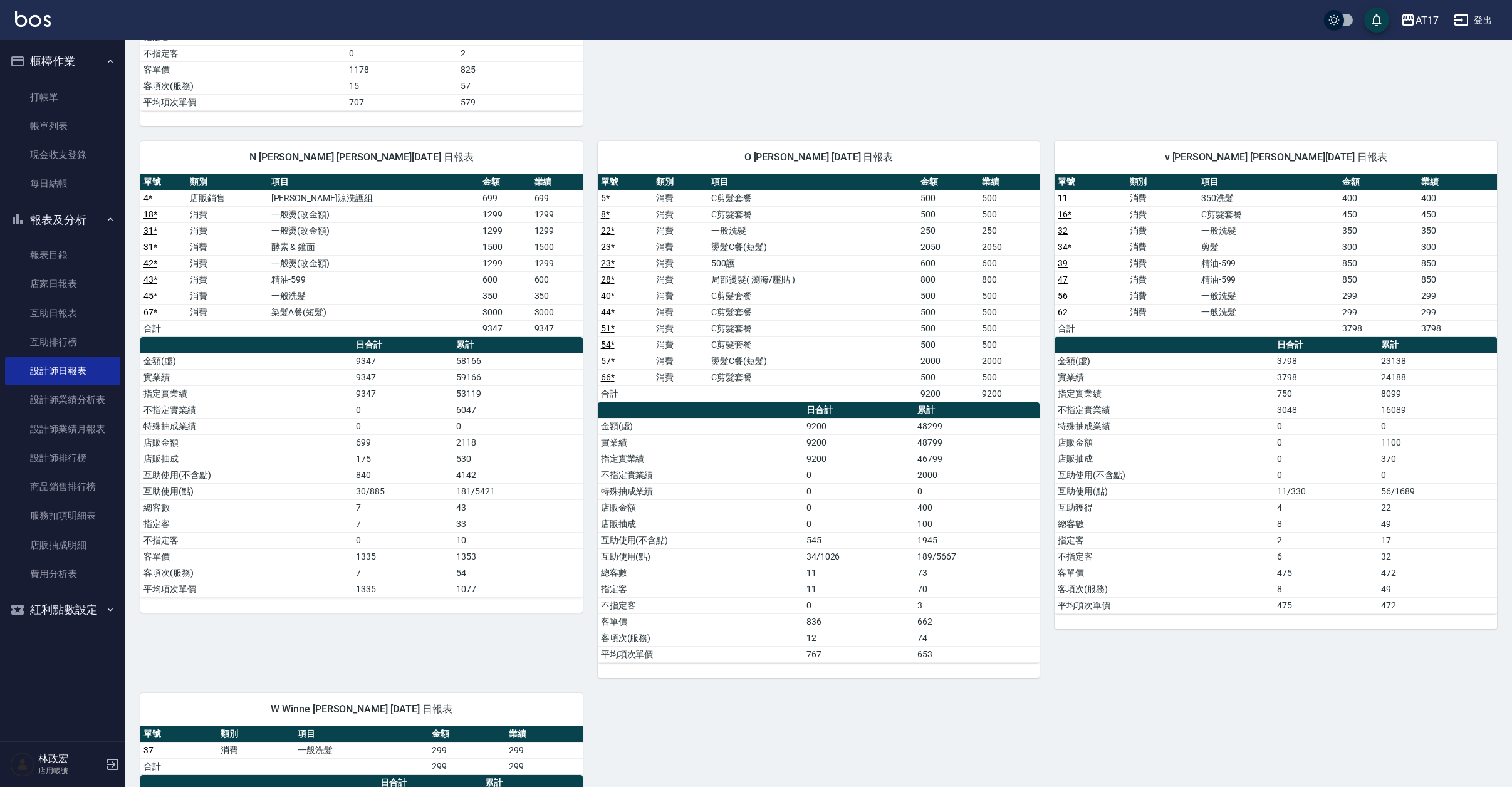
scroll to position [1203, 0]
